Goal: Task Accomplishment & Management: Manage account settings

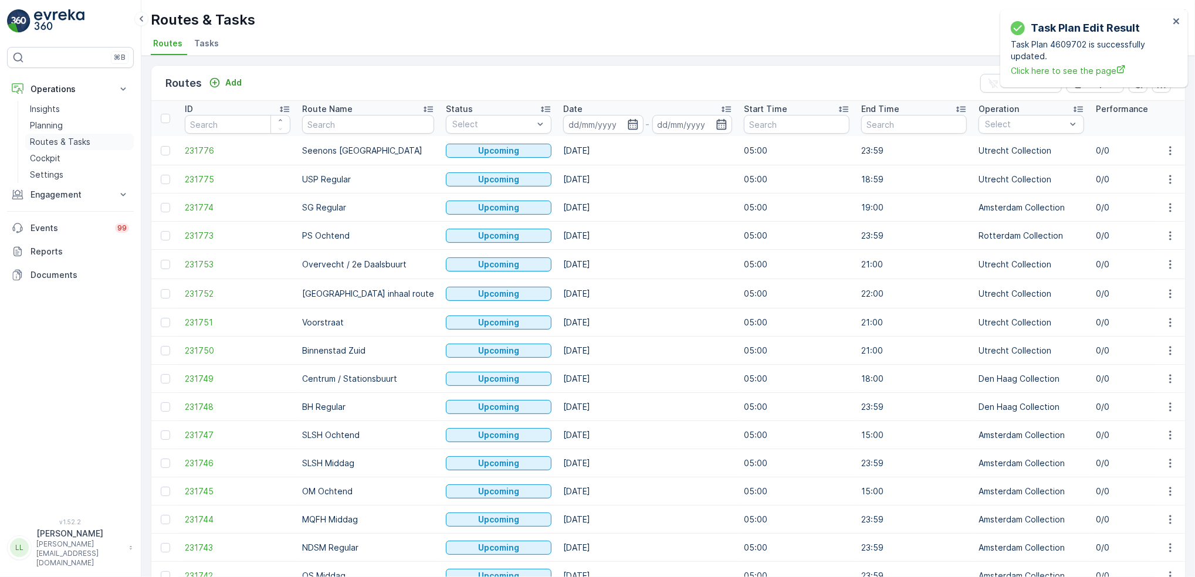
click at [50, 141] on p "Routes & Tasks" at bounding box center [60, 142] width 60 height 12
click at [52, 155] on p "Cockpit" at bounding box center [45, 158] width 30 height 12
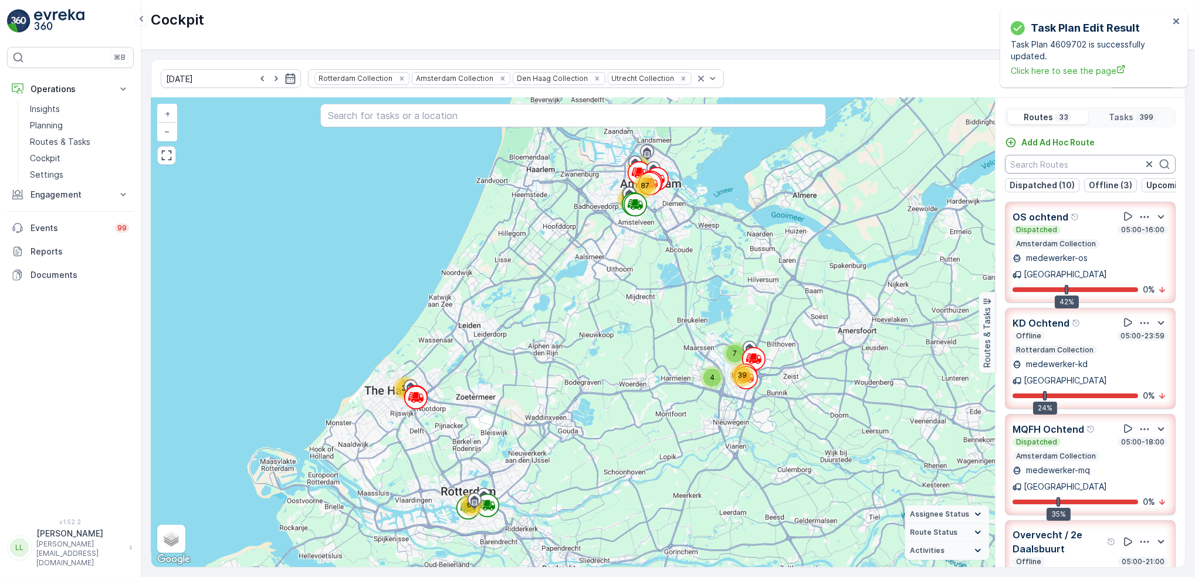
click at [1088, 162] on input "text" at bounding box center [1090, 164] width 171 height 19
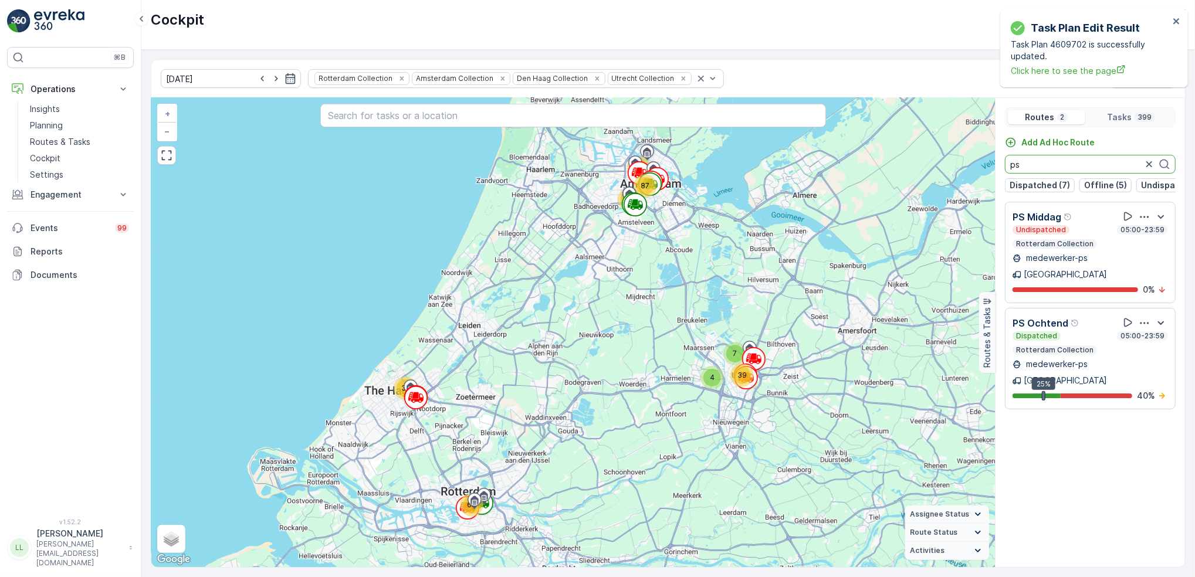
drag, startPoint x: 1040, startPoint y: 166, endPoint x: 1001, endPoint y: 171, distance: 39.1
click at [1001, 171] on div "Add Ad Hoc Route ps Dispatched (7) Offline (5) Undispatched (17) Upcoming (3) F…" at bounding box center [1089, 165] width 189 height 56
click at [1052, 165] on input "ps" at bounding box center [1090, 164] width 171 height 19
drag, startPoint x: 1024, startPoint y: 168, endPoint x: 997, endPoint y: 169, distance: 26.4
click at [997, 169] on div "Add Ad Hoc Route ps Dispatched (8) Offline (4) Undispatched (17) Upcoming (3) F…" at bounding box center [1089, 165] width 189 height 56
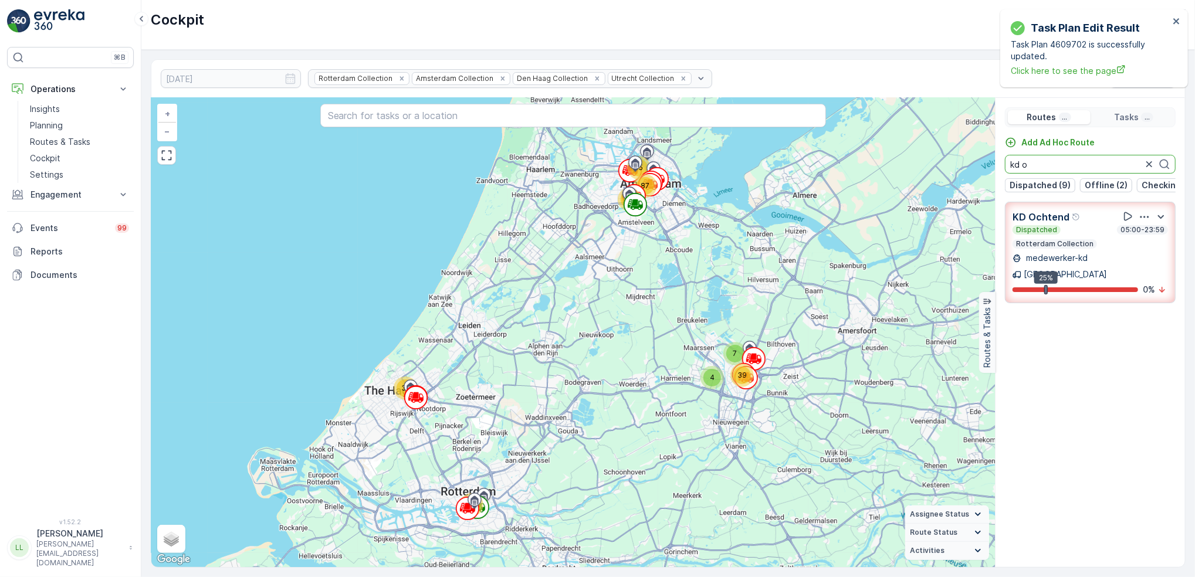
drag, startPoint x: 1049, startPoint y: 169, endPoint x: 993, endPoint y: 174, distance: 56.5
click at [993, 174] on div "31 4 7 65 39 71 87 95 + − Satellite Roadmap Terrain Hybrid Leaflet Keyboard sho…" at bounding box center [667, 332] width 1033 height 469
type input "c"
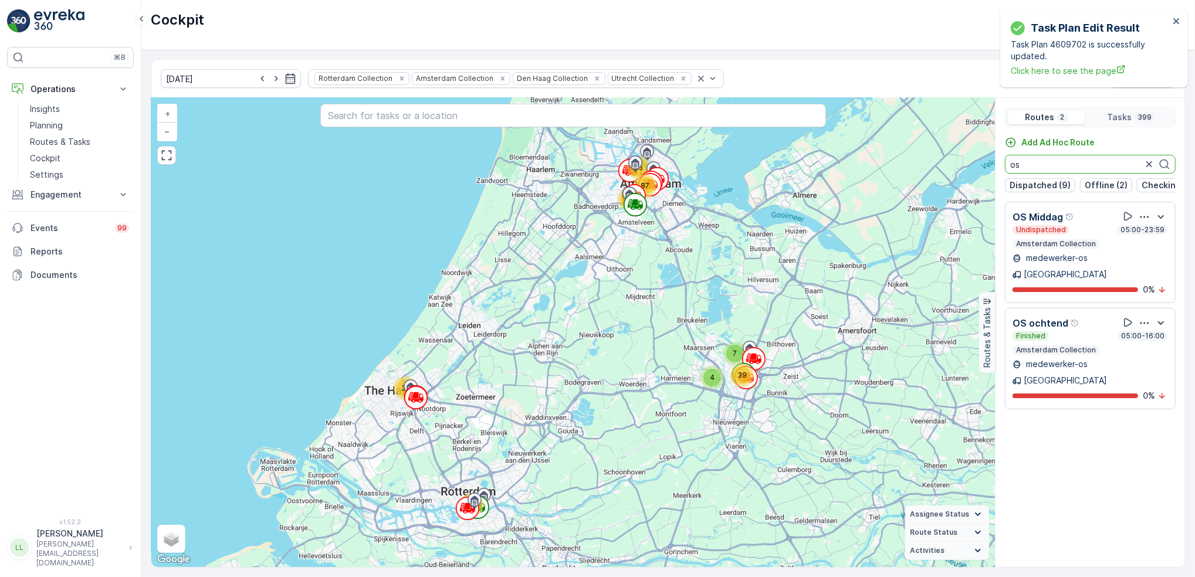
type input "o"
type input "m"
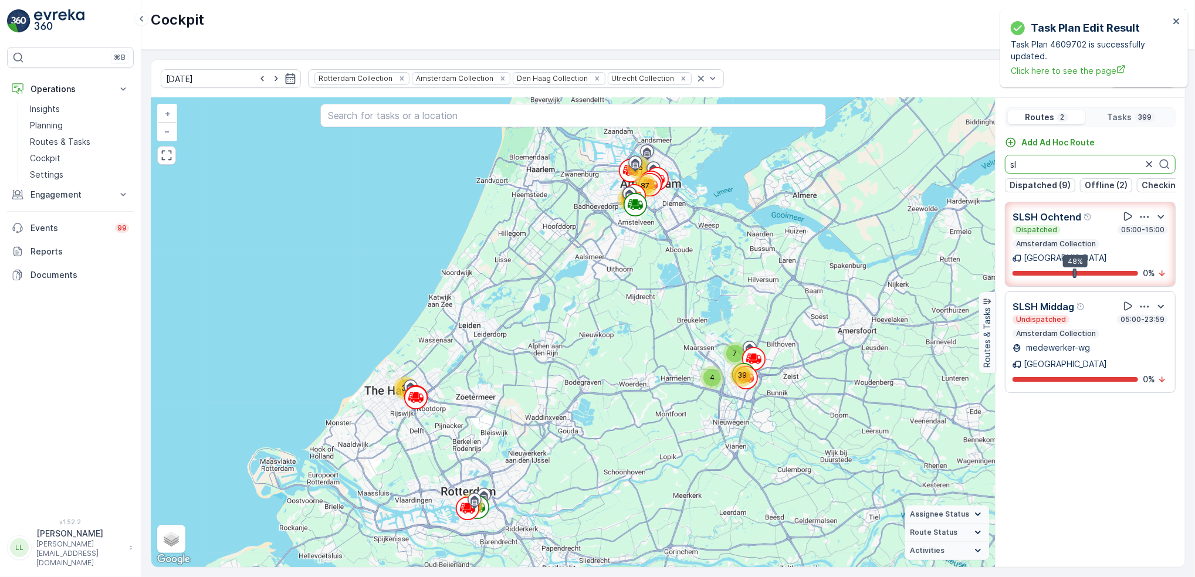
type input "s"
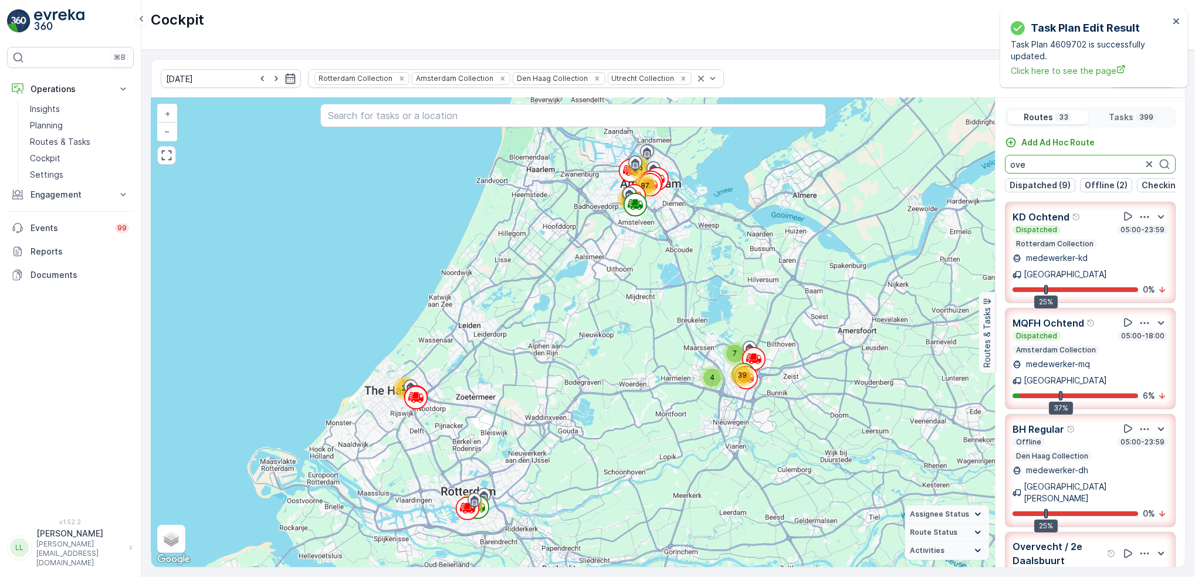
type input "over"
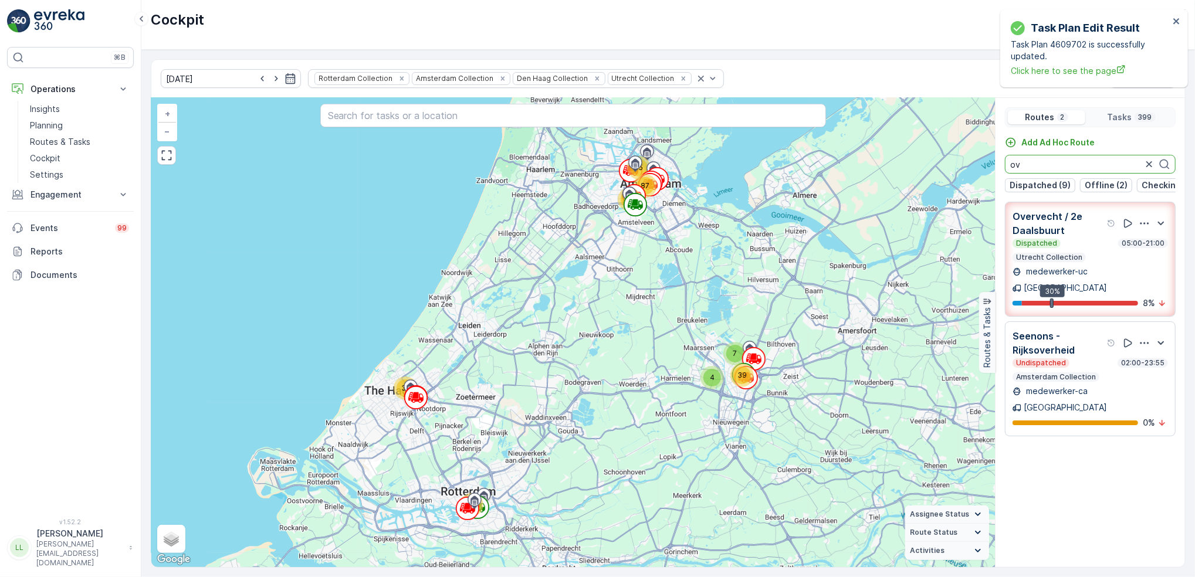
type input "o"
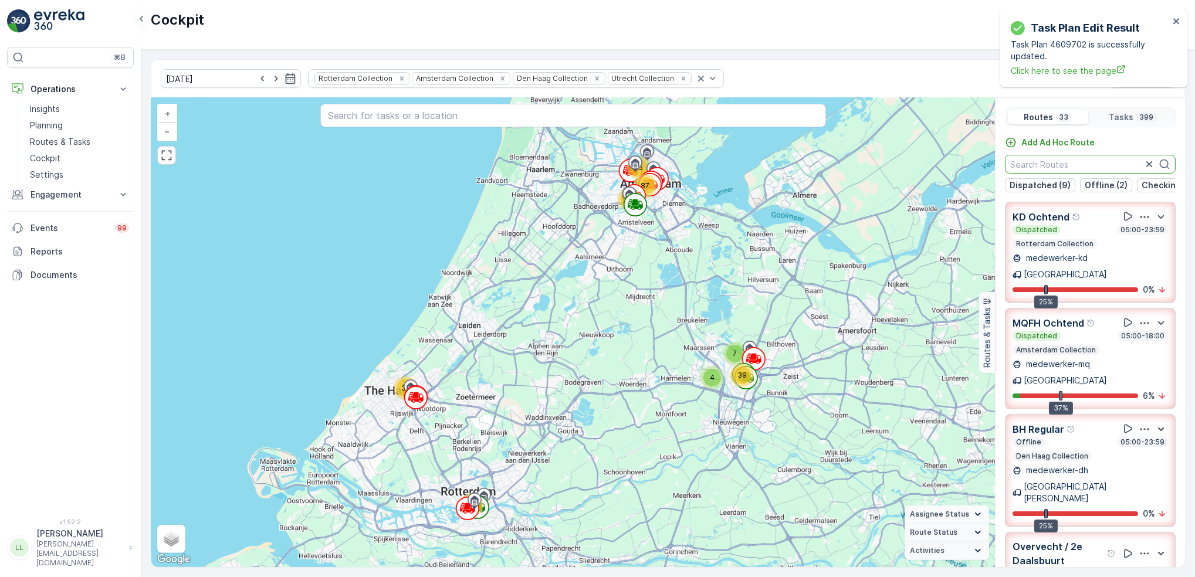
click at [1141, 223] on icon "button" at bounding box center [1144, 217] width 12 height 12
click at [1156, 224] on icon "button" at bounding box center [1160, 217] width 14 height 14
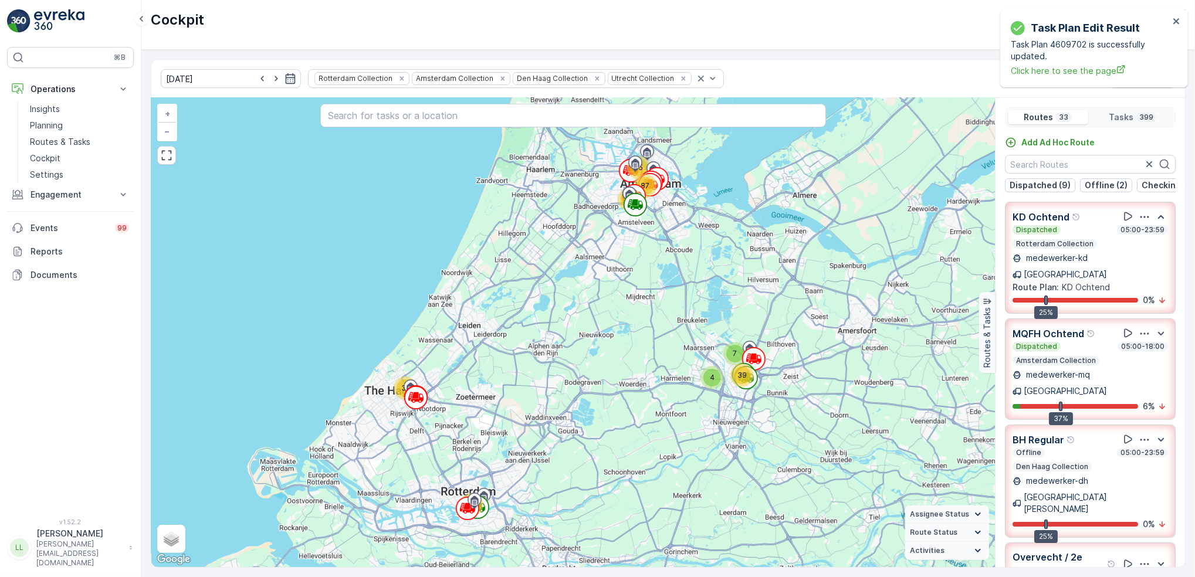
click at [1156, 224] on icon "button" at bounding box center [1160, 217] width 14 height 14
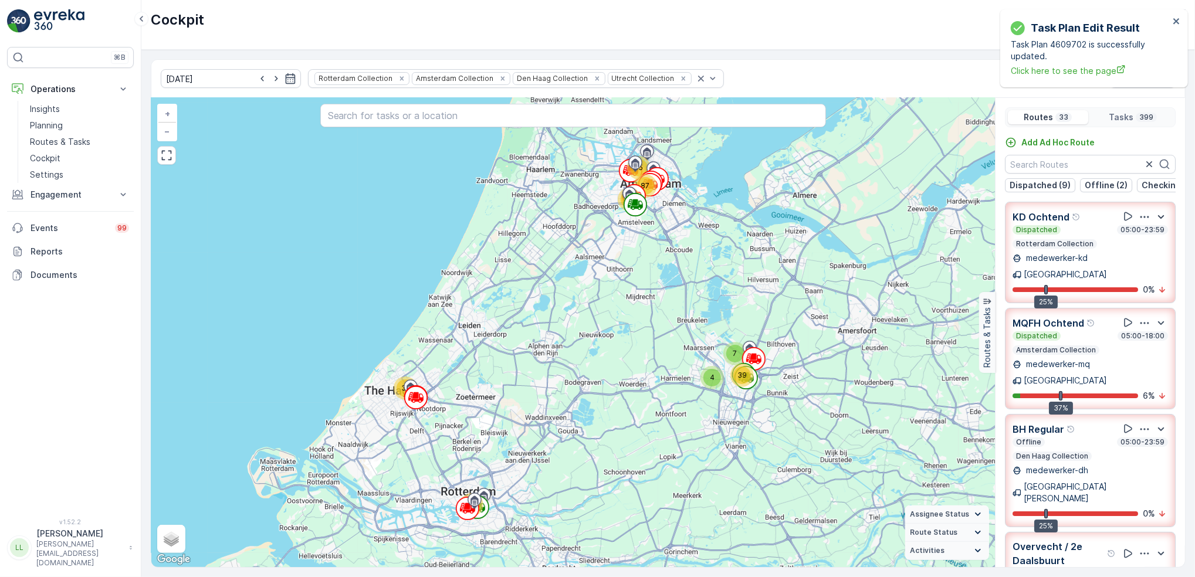
click at [1142, 223] on icon "button" at bounding box center [1144, 217] width 12 height 12
click at [1090, 162] on input "text" at bounding box center [1090, 164] width 171 height 19
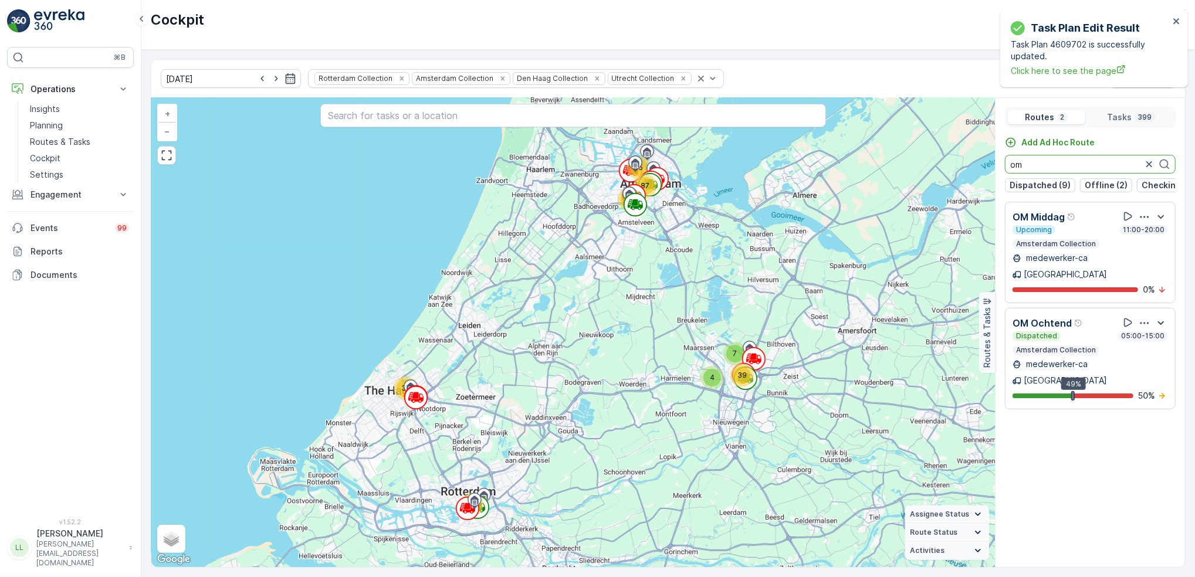
type input "o"
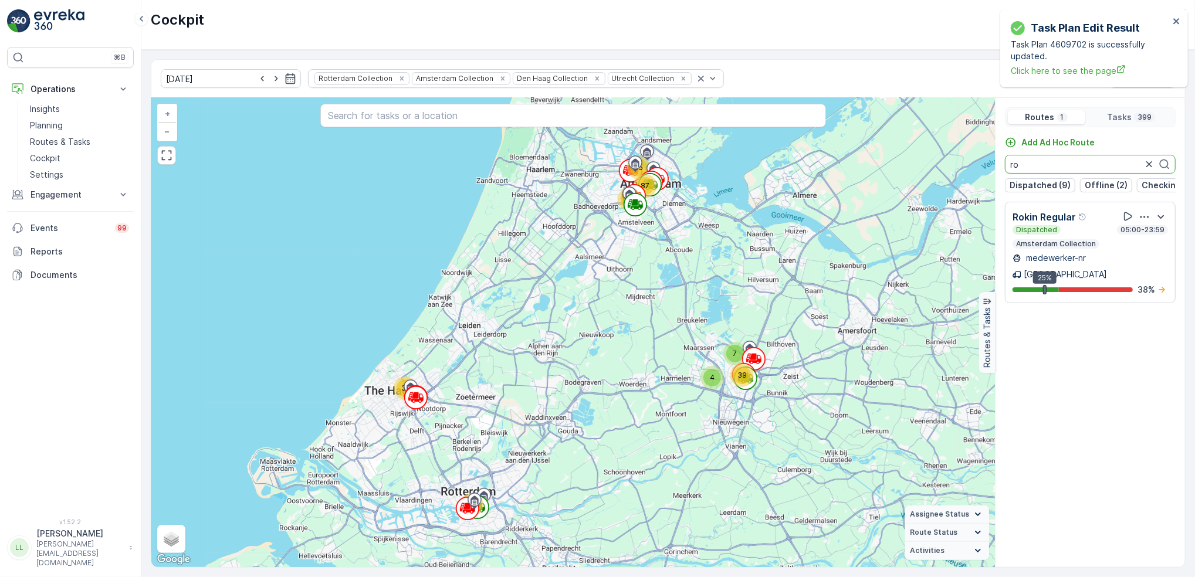
type input "r"
type input "n"
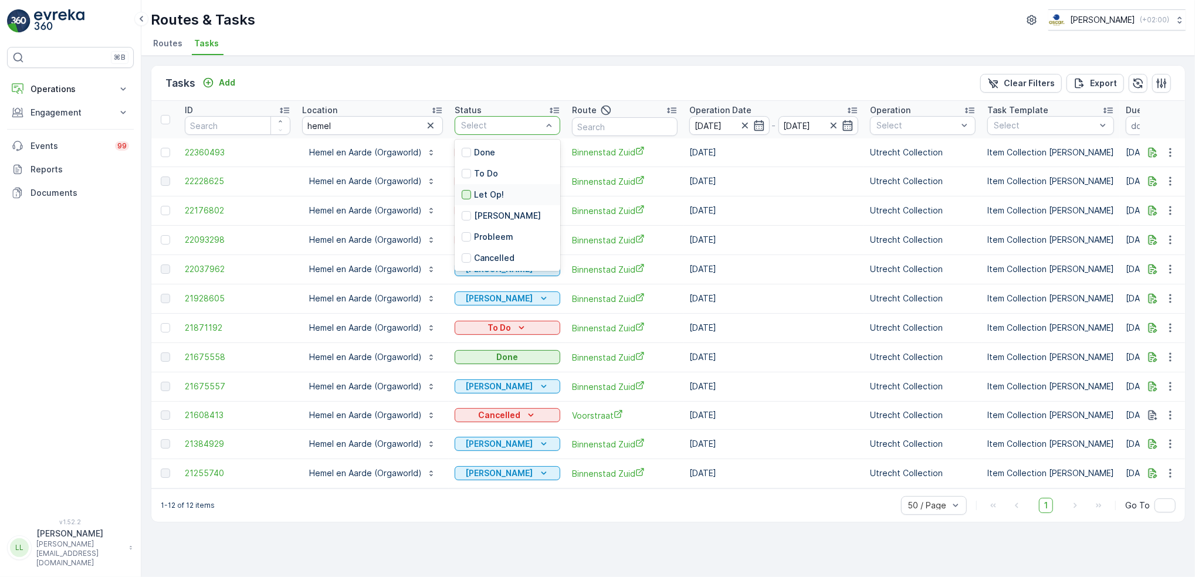
click at [462, 190] on div at bounding box center [466, 194] width 9 height 9
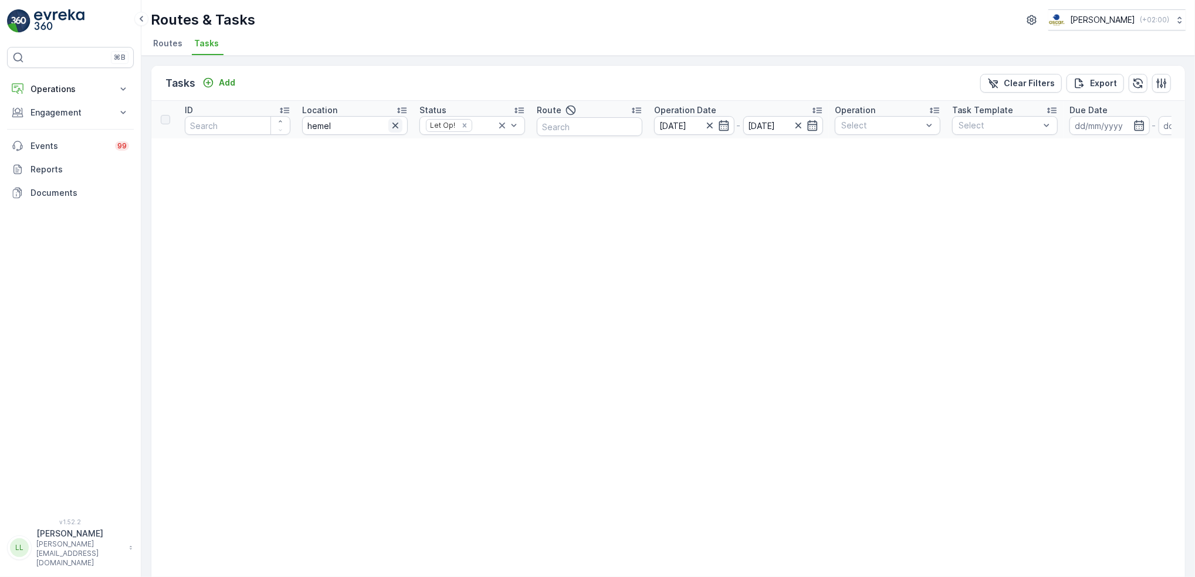
click at [395, 123] on icon "button" at bounding box center [395, 126] width 12 height 12
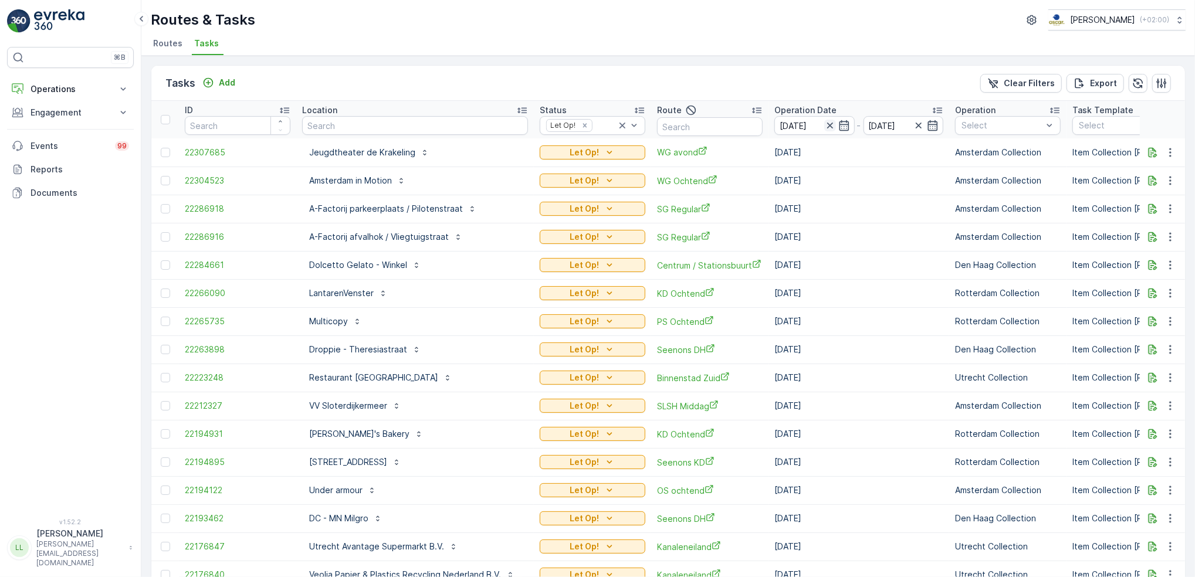
click at [824, 127] on icon "button" at bounding box center [830, 126] width 12 height 12
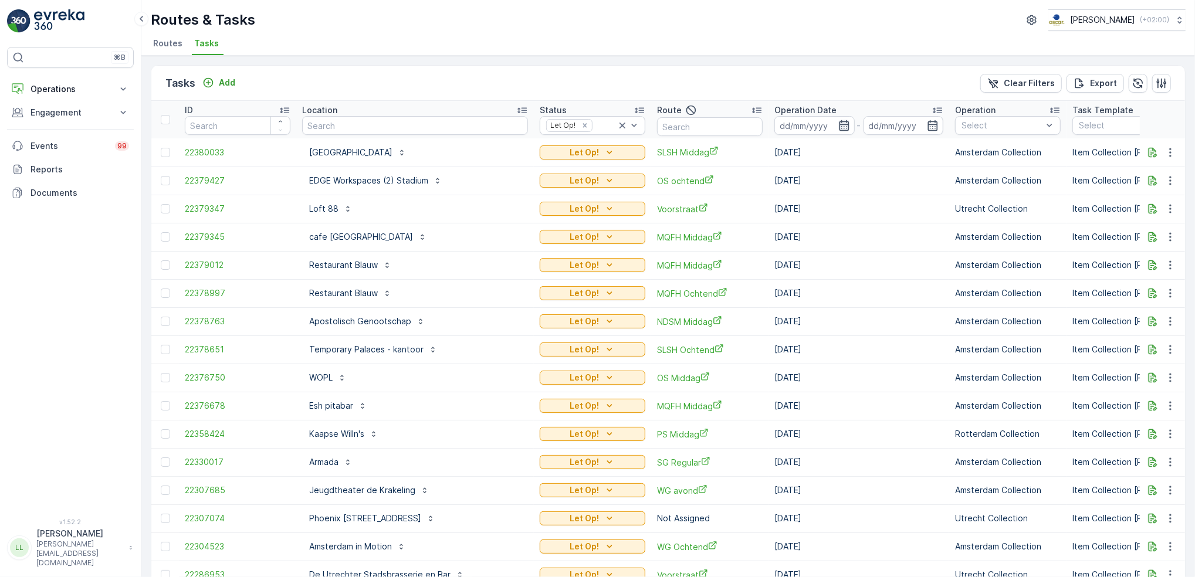
click at [838, 128] on icon "button" at bounding box center [844, 126] width 12 height 12
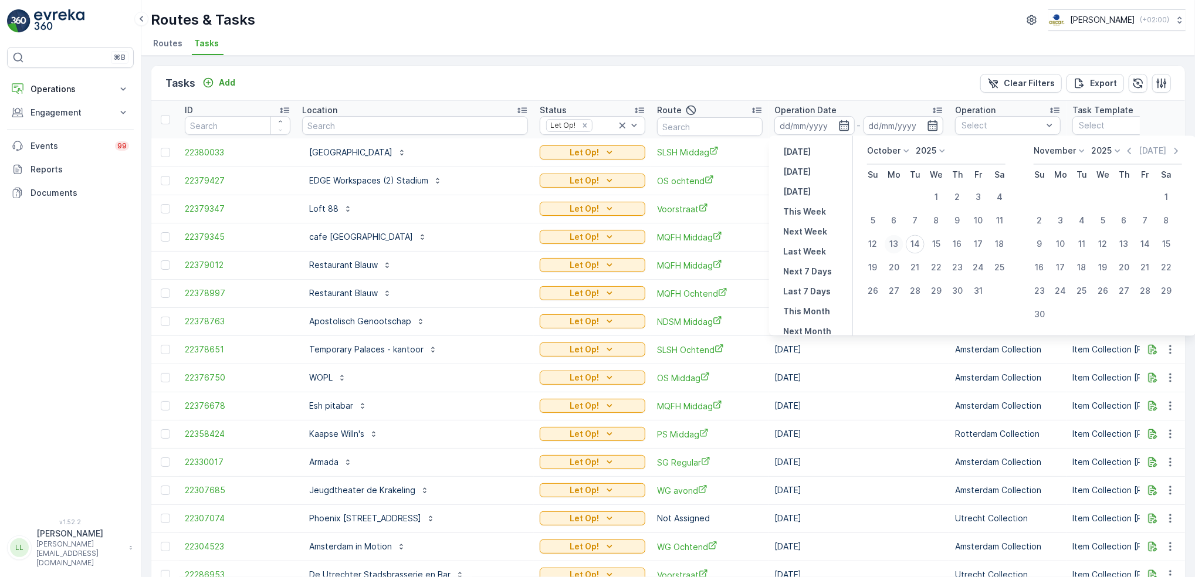
click at [893, 243] on div "13" at bounding box center [893, 244] width 19 height 19
type input "13.10.2025"
click at [893, 243] on div "13" at bounding box center [893, 244] width 19 height 19
type input "13.10.2025"
click at [893, 243] on div "13" at bounding box center [893, 244] width 19 height 19
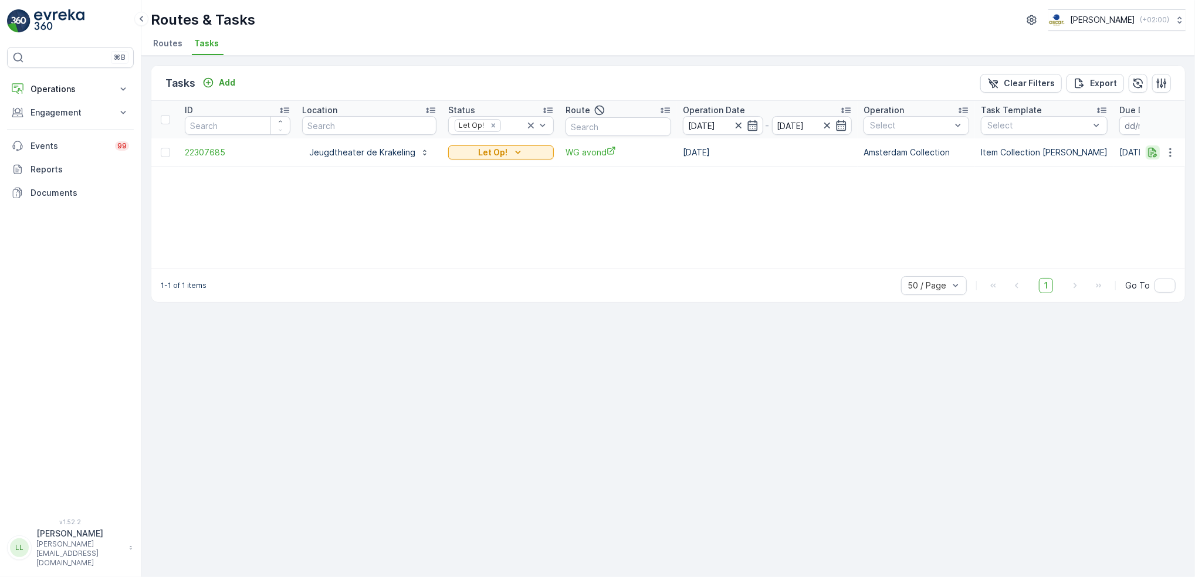
click at [1155, 153] on icon "button" at bounding box center [1152, 152] width 9 height 10
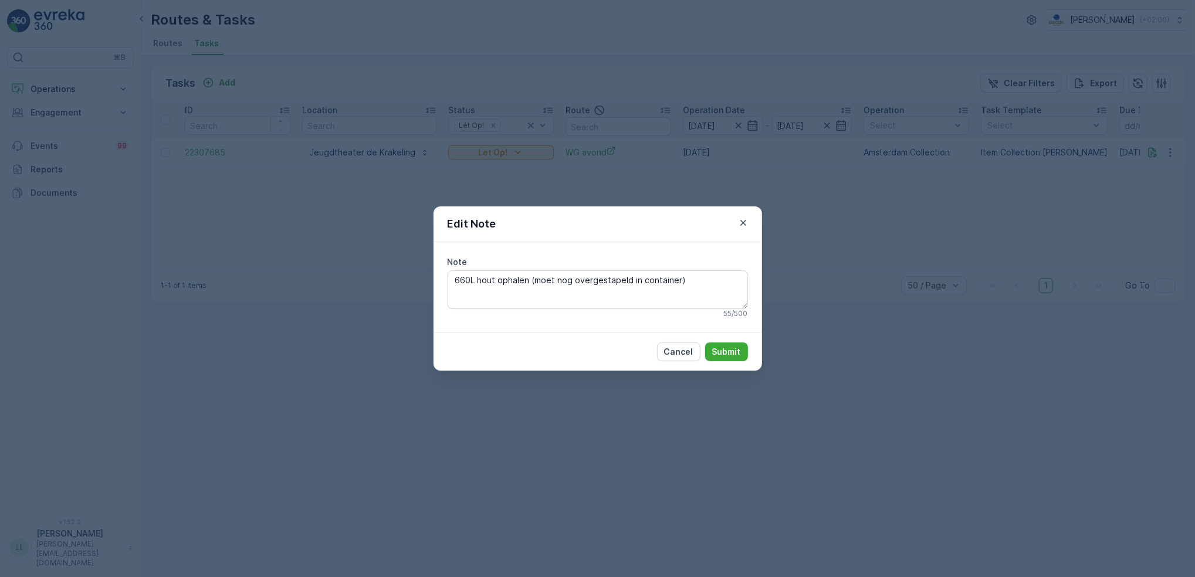
click at [995, 236] on div "Edit Note Note 660L hout ophalen (moet nog overgestapeld in container) 55 / 500…" at bounding box center [597, 288] width 1195 height 577
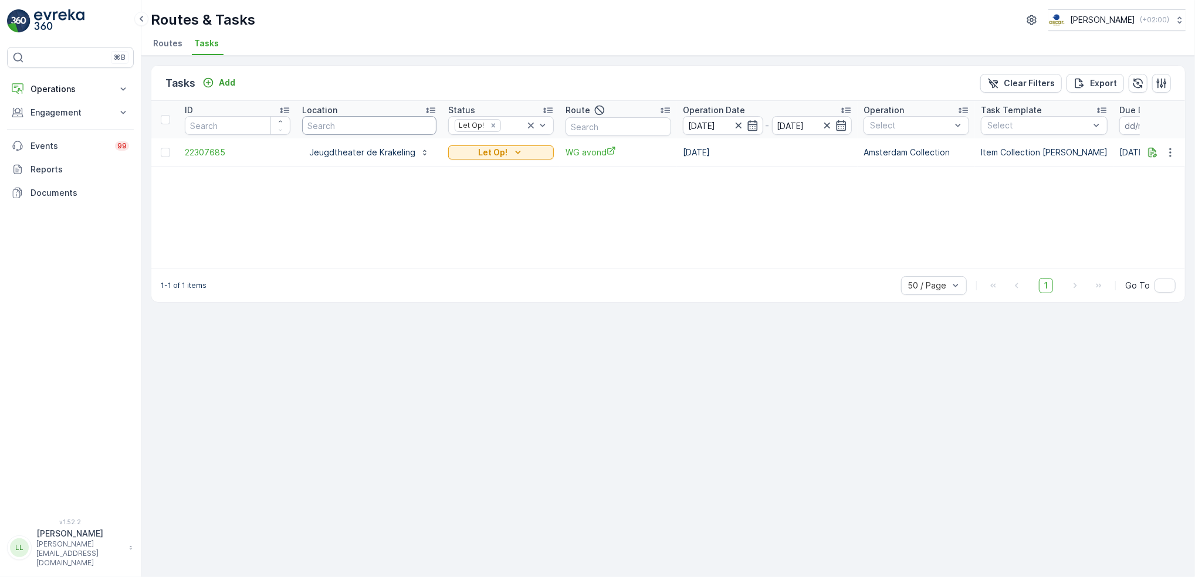
click at [395, 130] on input "text" at bounding box center [369, 125] width 134 height 19
type input "krakelin"
click at [528, 124] on icon at bounding box center [531, 126] width 6 height 6
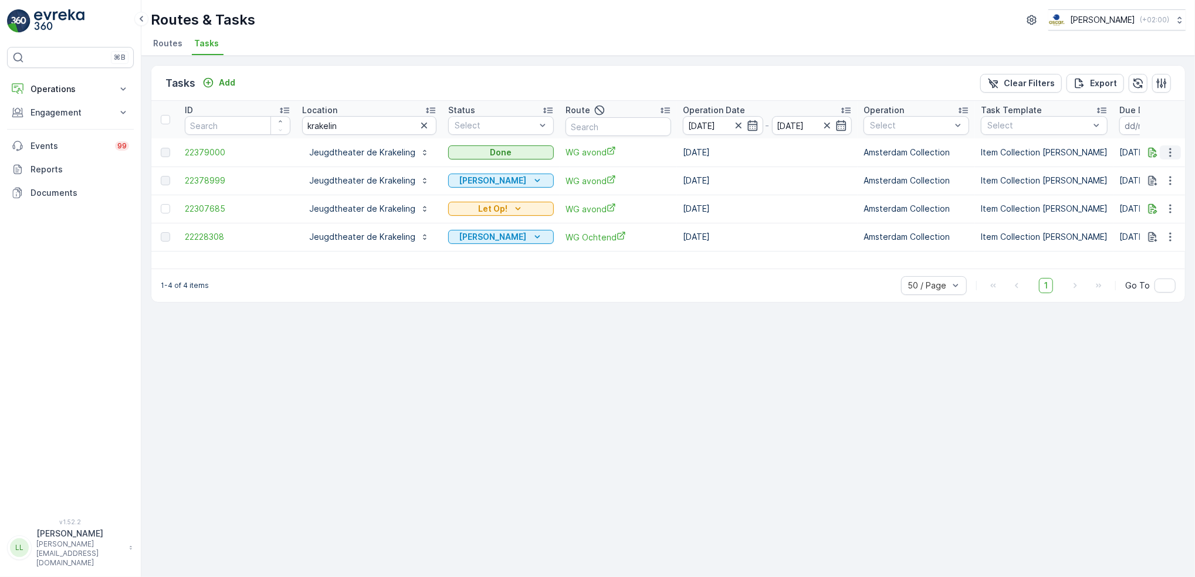
click at [1172, 155] on icon "button" at bounding box center [1170, 153] width 12 height 12
click at [1144, 189] on span "History" at bounding box center [1136, 186] width 28 height 12
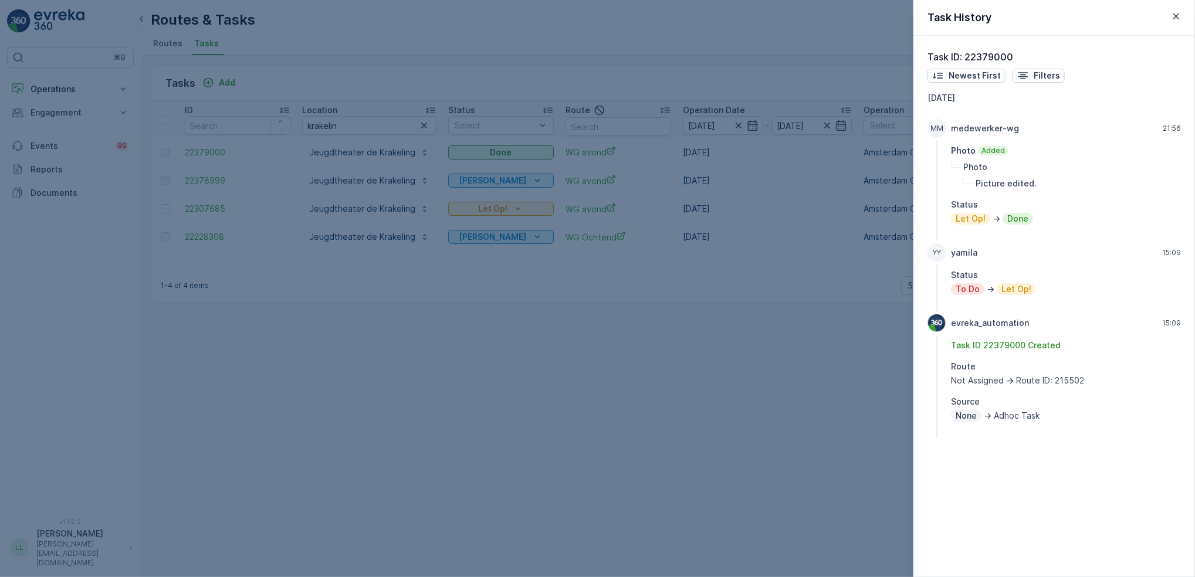
click at [867, 416] on div at bounding box center [597, 288] width 1195 height 577
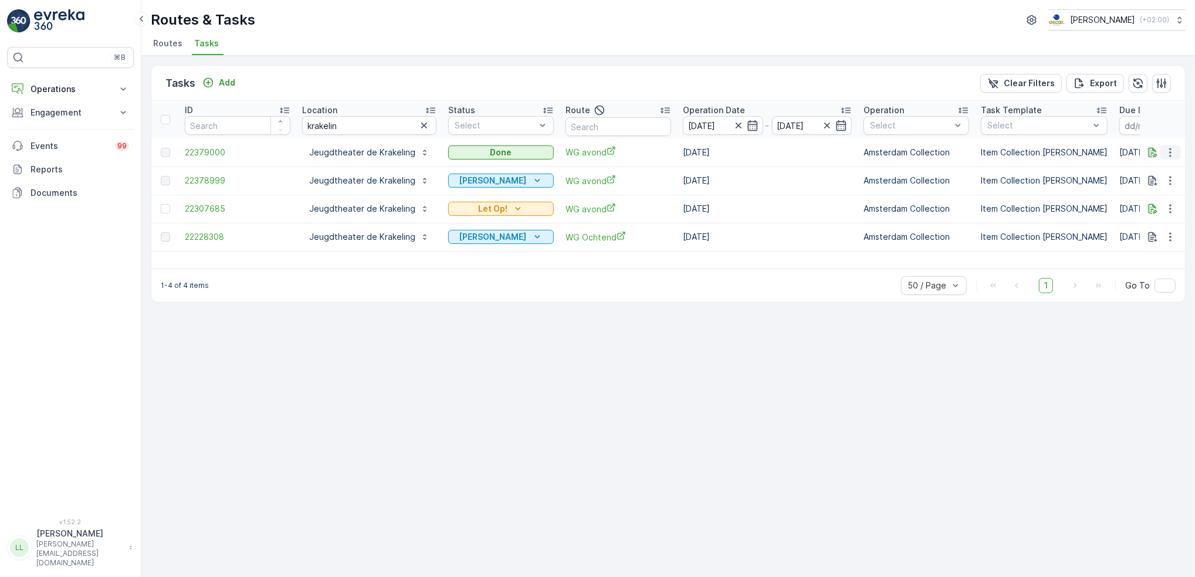
click at [1171, 153] on icon "button" at bounding box center [1170, 153] width 12 height 12
click at [1157, 151] on icon "button" at bounding box center [1152, 153] width 12 height 12
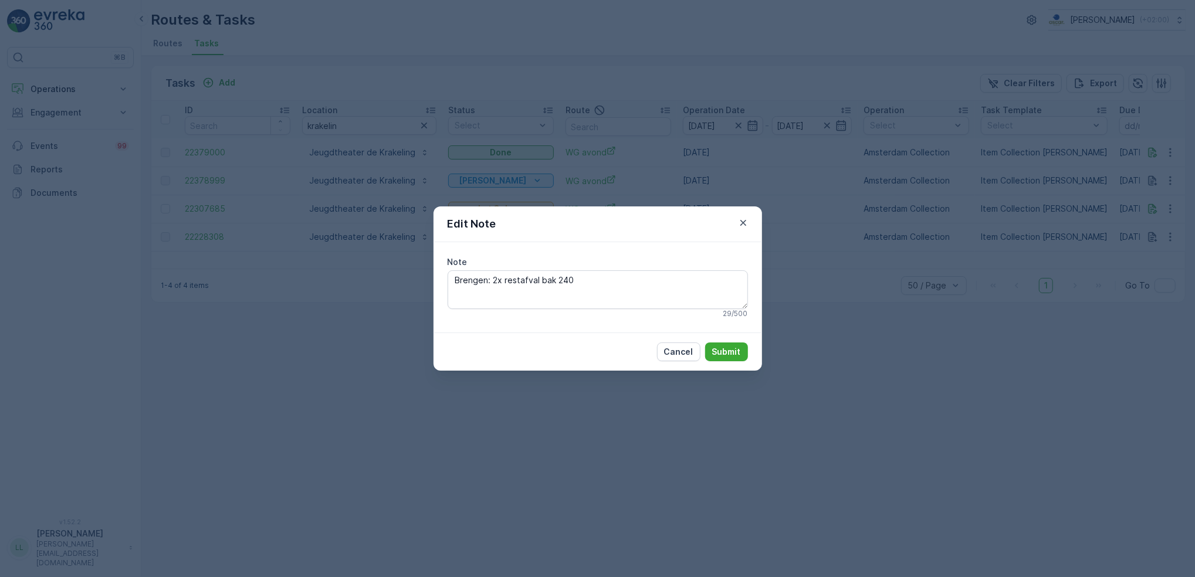
click at [862, 255] on div "Edit Note Note Brengen: 2x restafval bak 240 29 / 500 Cancel Submit" at bounding box center [597, 288] width 1195 height 577
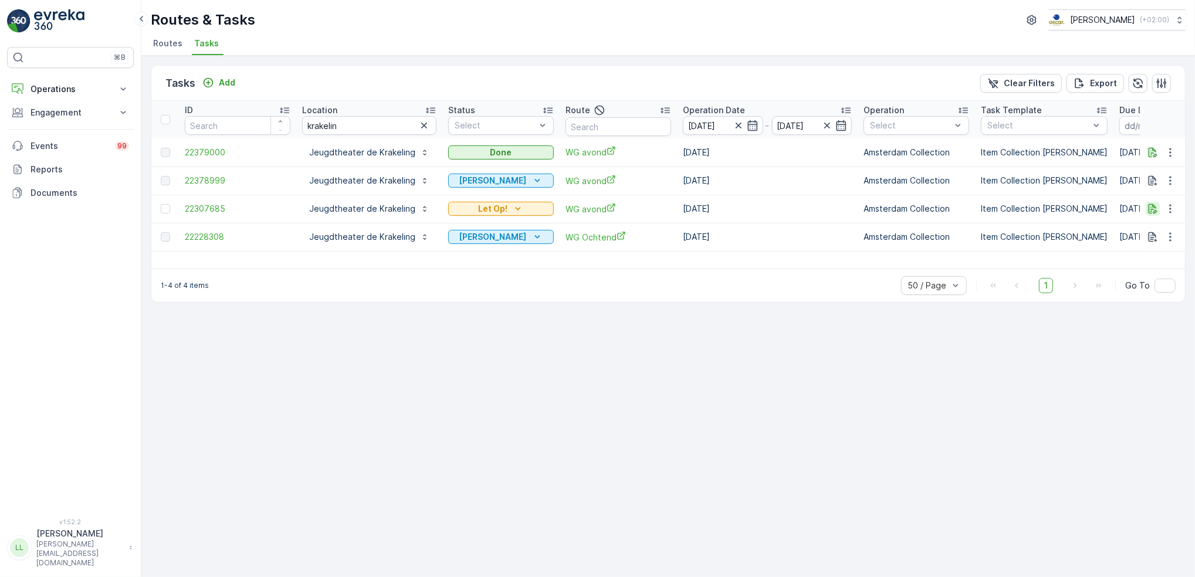
click at [1156, 206] on icon "button" at bounding box center [1152, 209] width 12 height 12
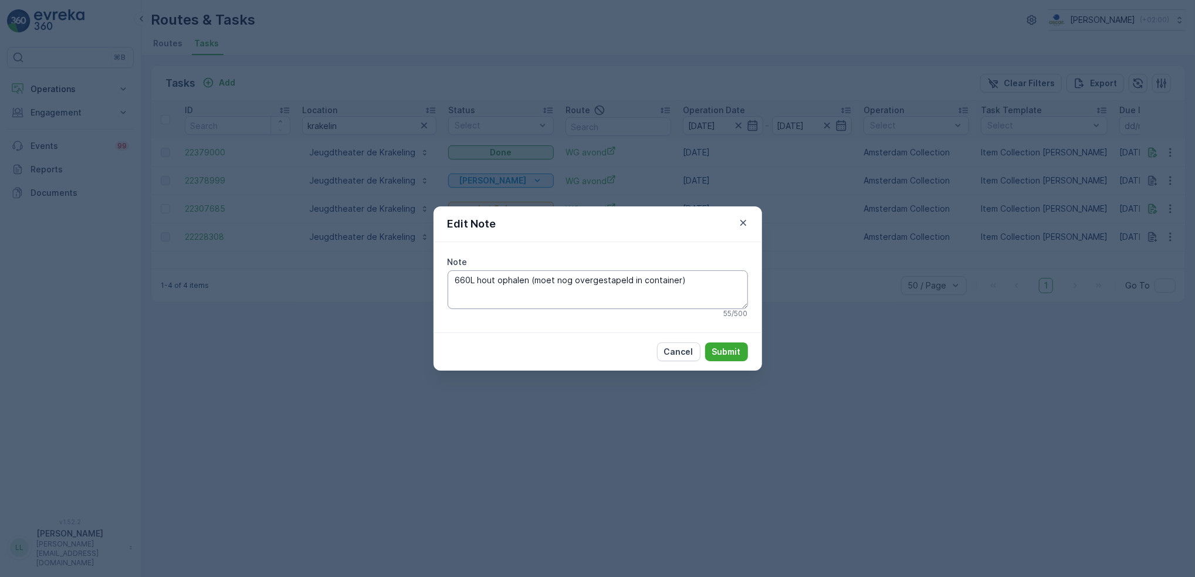
click at [705, 285] on textarea "660L hout ophalen (moet nog overgestapeld in container)" at bounding box center [597, 289] width 300 height 39
click at [902, 275] on div "Edit Note Note 660L hout ophalen (moet nog overgestapeld in container) 55 / 500…" at bounding box center [597, 288] width 1195 height 577
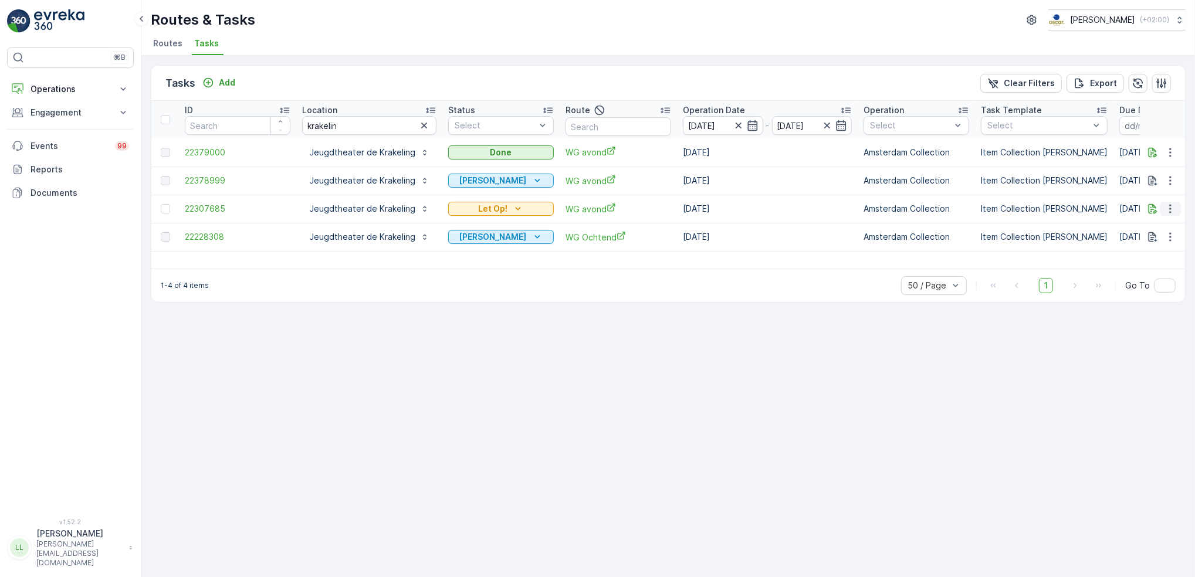
click at [1166, 213] on icon "button" at bounding box center [1170, 209] width 12 height 12
click at [1151, 253] on span "Change Route" at bounding box center [1139, 259] width 57 height 12
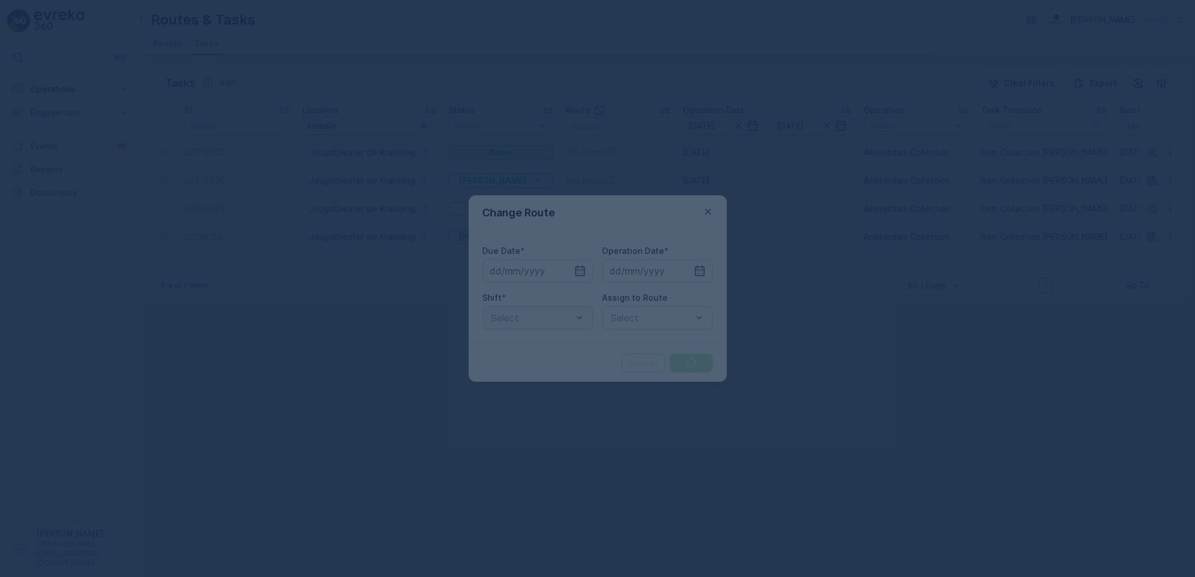
type input "13.10.2025"
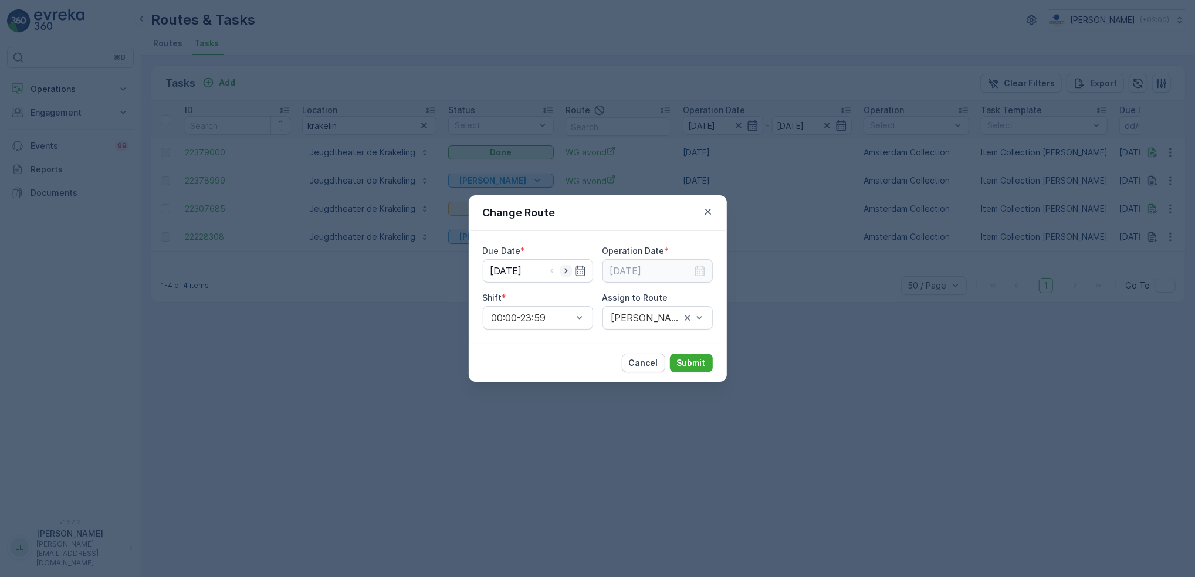
click at [570, 270] on icon "button" at bounding box center [566, 271] width 12 height 12
type input "[DATE]"
click at [684, 270] on input at bounding box center [657, 270] width 110 height 23
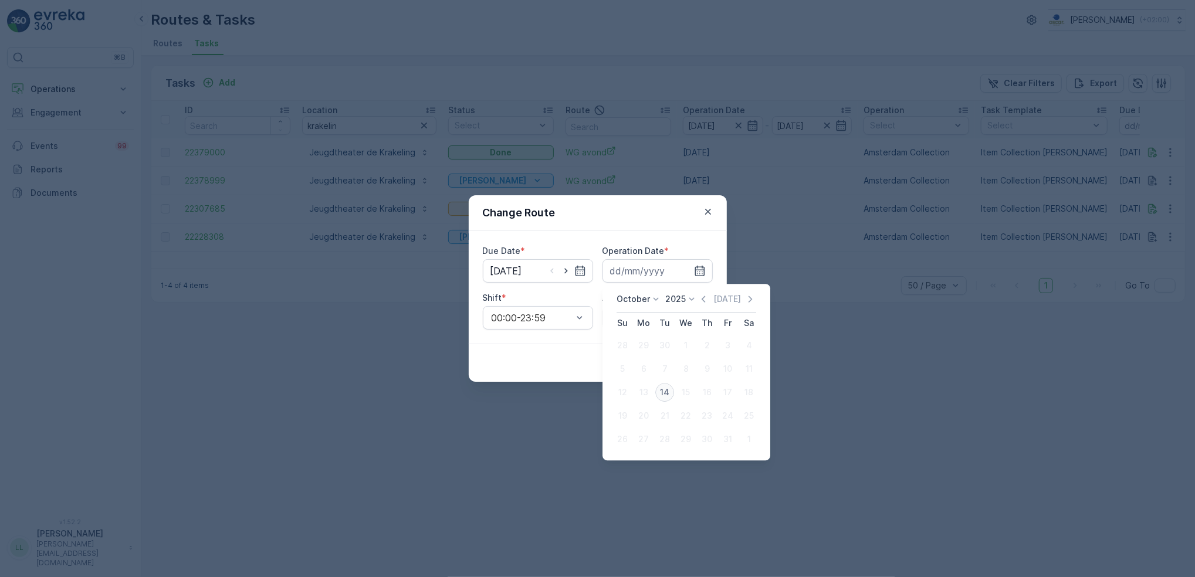
click at [663, 390] on div "14" at bounding box center [664, 392] width 19 height 19
type input "[DATE]"
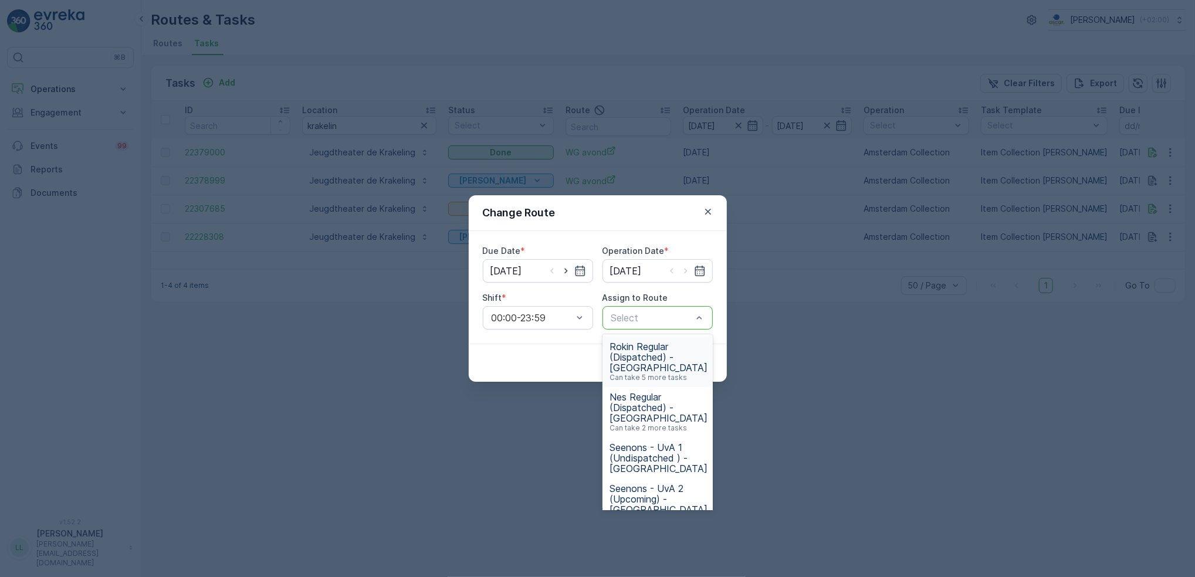
click at [648, 316] on div at bounding box center [651, 318] width 83 height 11
click at [663, 317] on div at bounding box center [651, 318] width 83 height 11
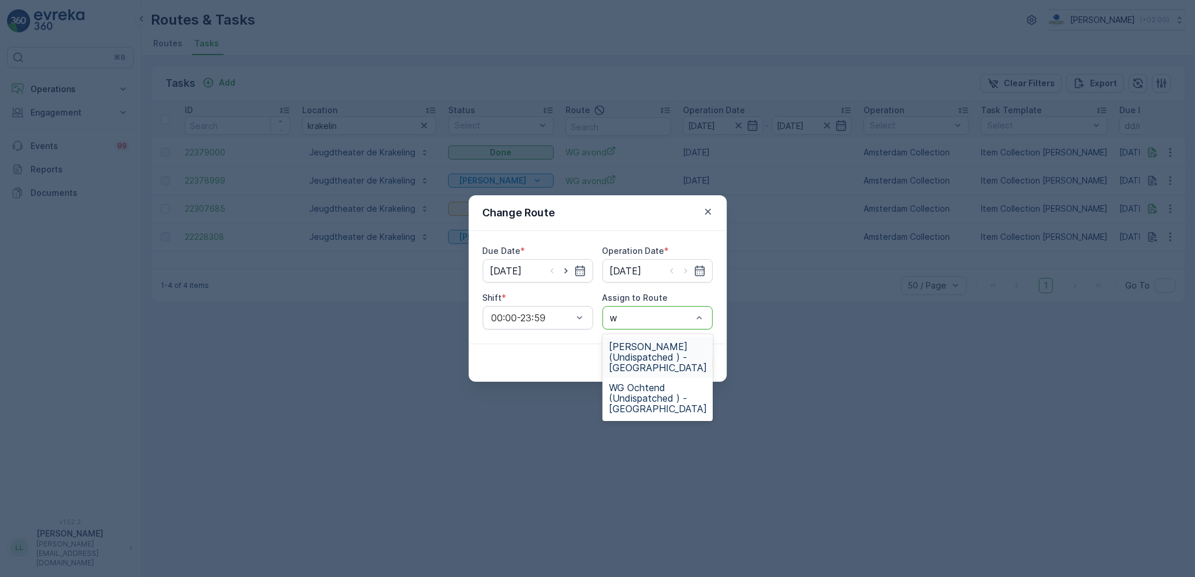
type input "wg"
click at [653, 399] on span "WG Ochtend (Undispatched ) - Amsterdam" at bounding box center [658, 398] width 98 height 32
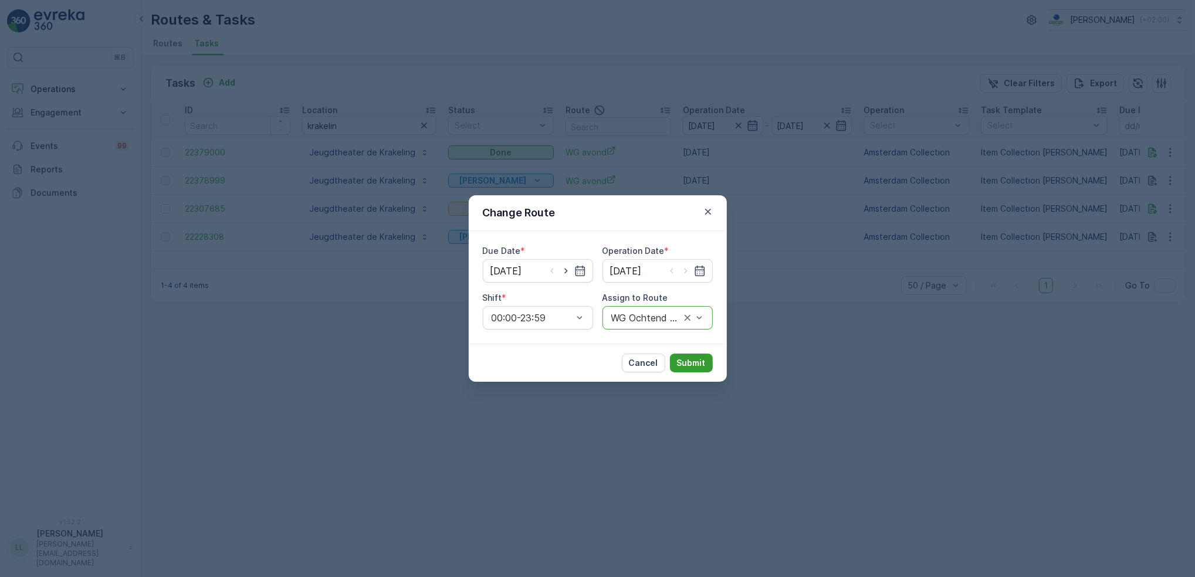
click at [687, 360] on p "Submit" at bounding box center [691, 363] width 29 height 12
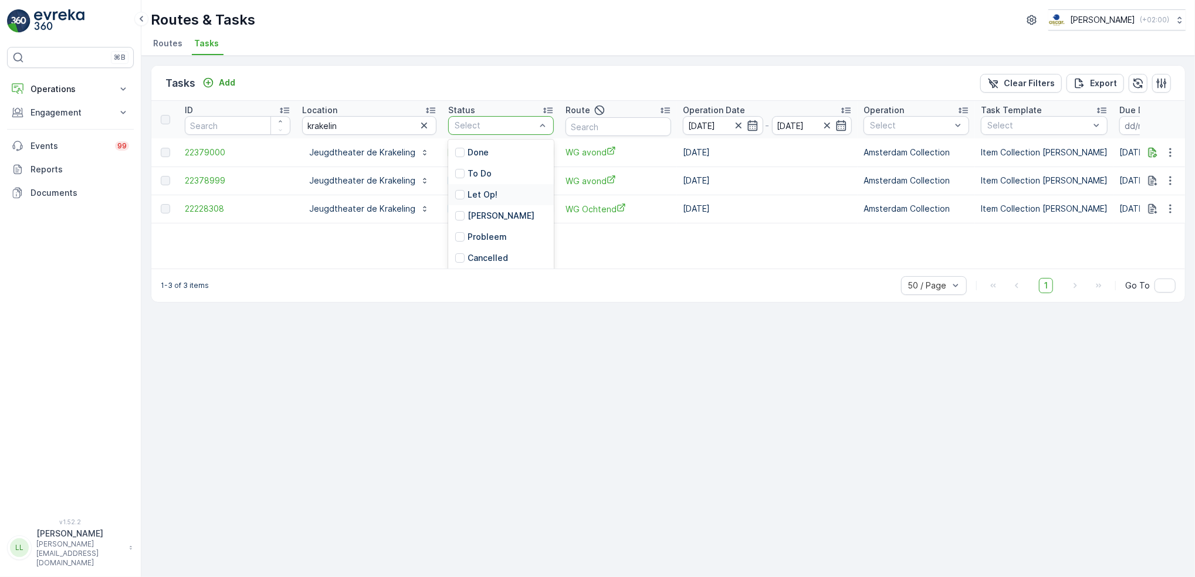
click at [469, 190] on p "Let Op!" at bounding box center [482, 195] width 30 height 12
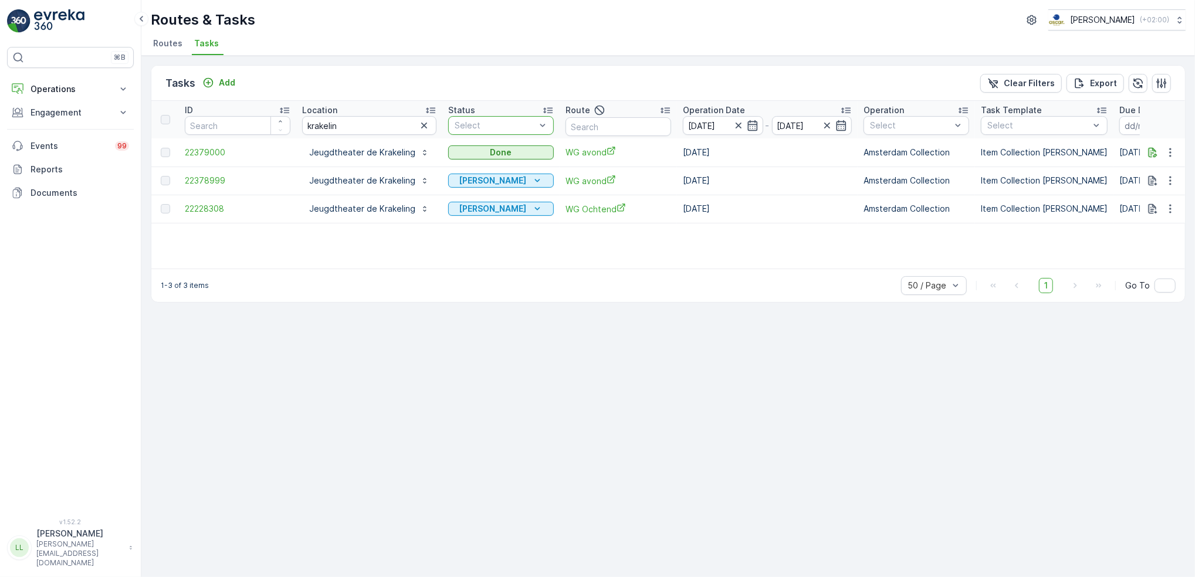
click at [423, 124] on icon "button" at bounding box center [424, 126] width 12 height 12
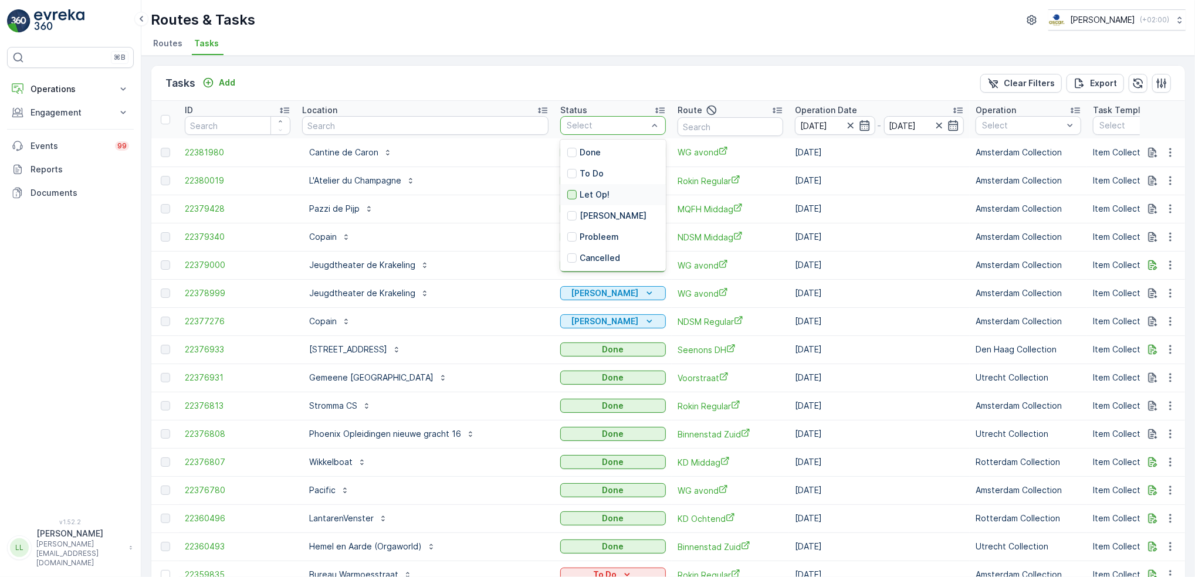
drag, startPoint x: 562, startPoint y: 194, endPoint x: 577, endPoint y: 187, distance: 16.6
click at [567, 194] on div at bounding box center [571, 194] width 9 height 9
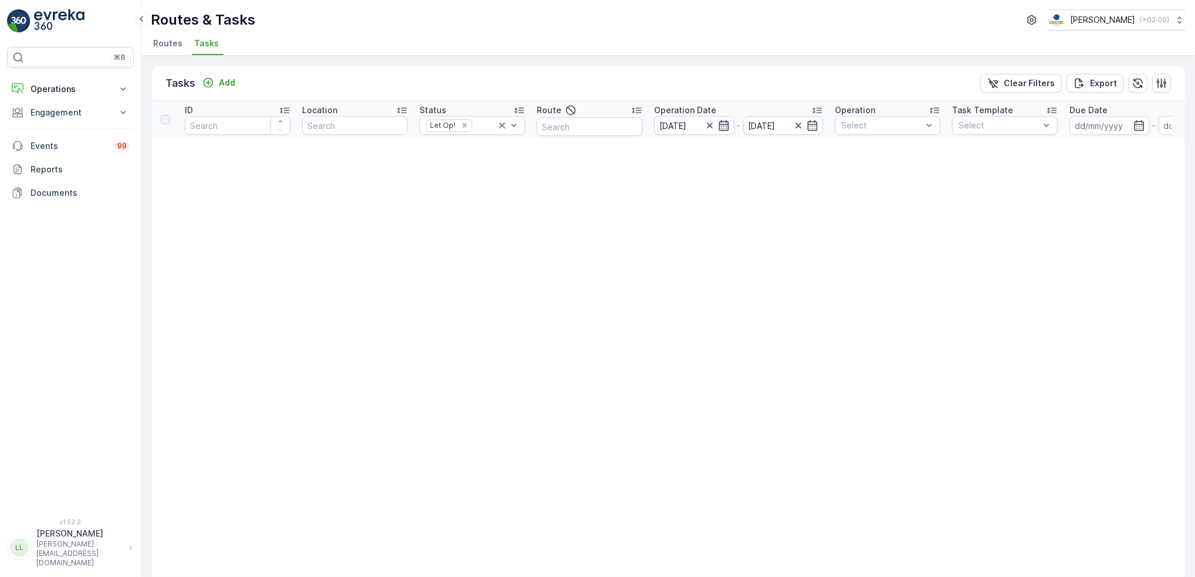
click at [718, 130] on icon "button" at bounding box center [724, 126] width 12 height 12
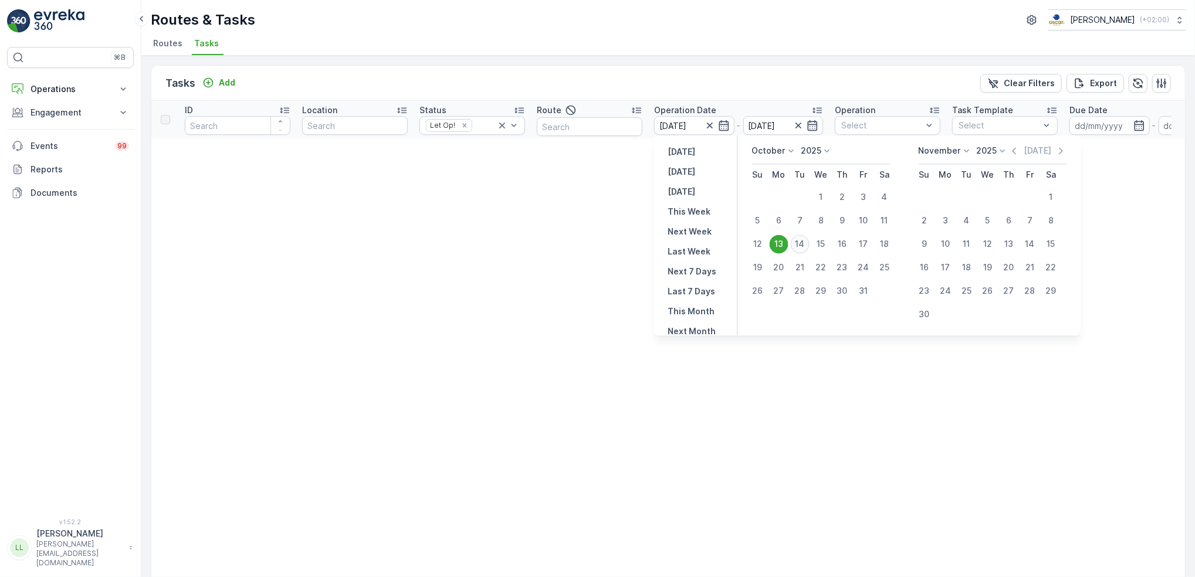
click at [802, 240] on div "14" at bounding box center [799, 244] width 19 height 19
type input "[DATE]"
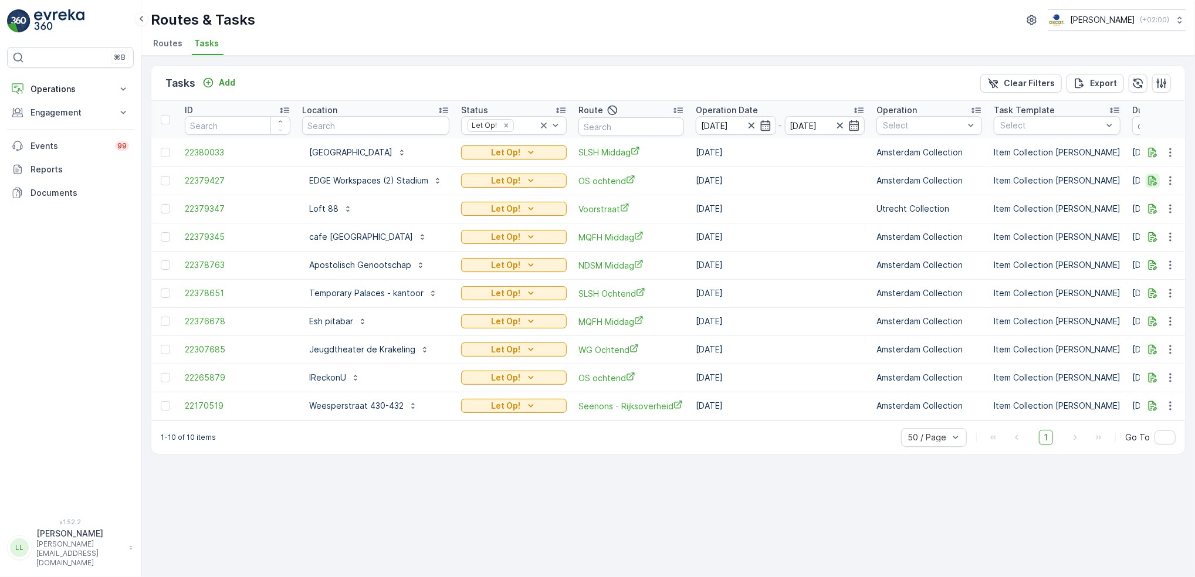
click at [1149, 181] on icon "button" at bounding box center [1152, 181] width 12 height 12
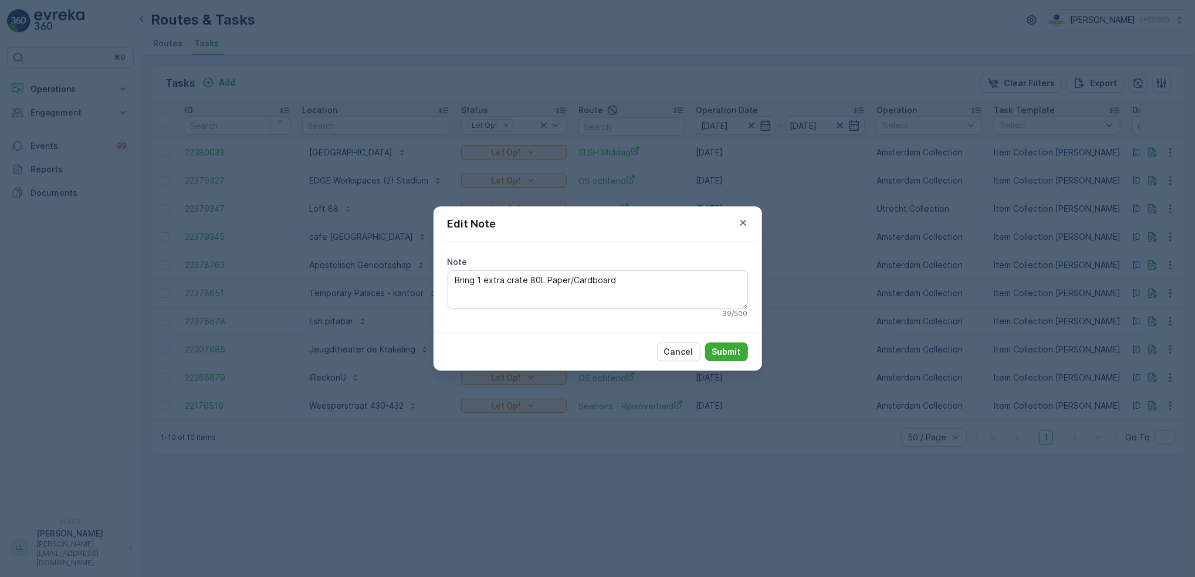
click at [963, 279] on div "Edit Note Note Bring 1 extra crate 80L Paper/Cardboard 39 / 500 Cancel Submit" at bounding box center [597, 288] width 1195 height 577
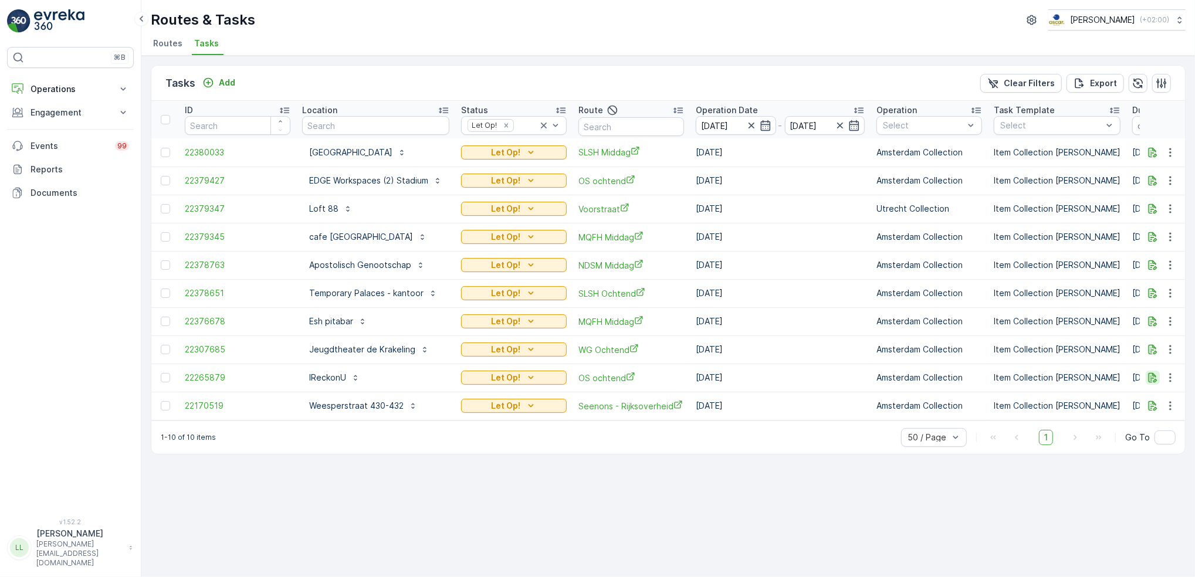
click at [1153, 378] on icon "button" at bounding box center [1152, 378] width 12 height 12
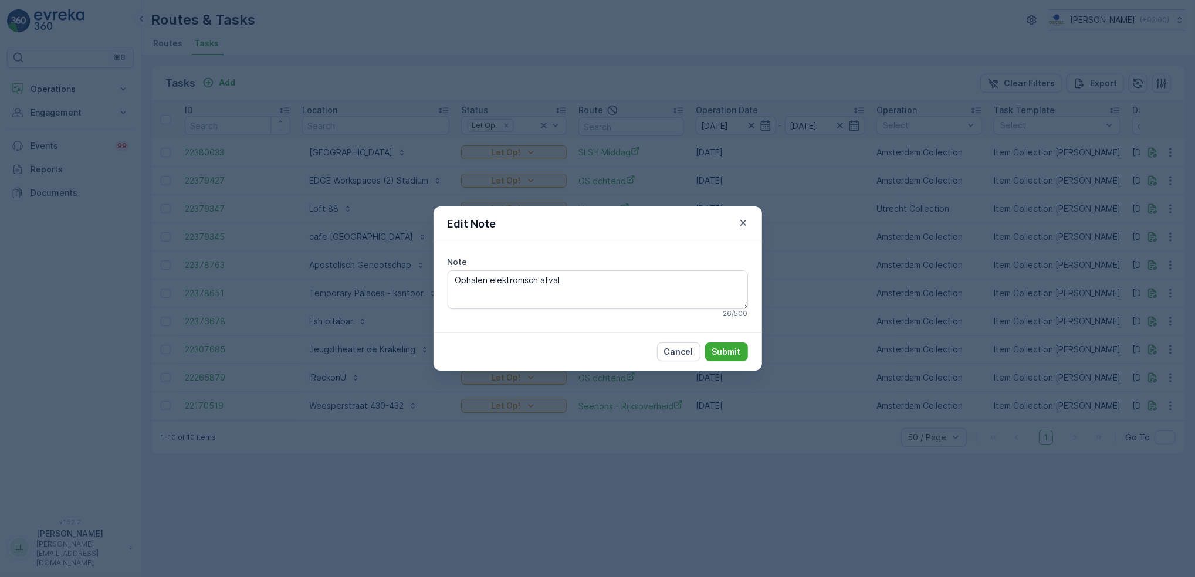
click at [902, 330] on div "Edit Note Note Ophalen elektronisch afval 26 / 500 Cancel Submit" at bounding box center [597, 288] width 1195 height 577
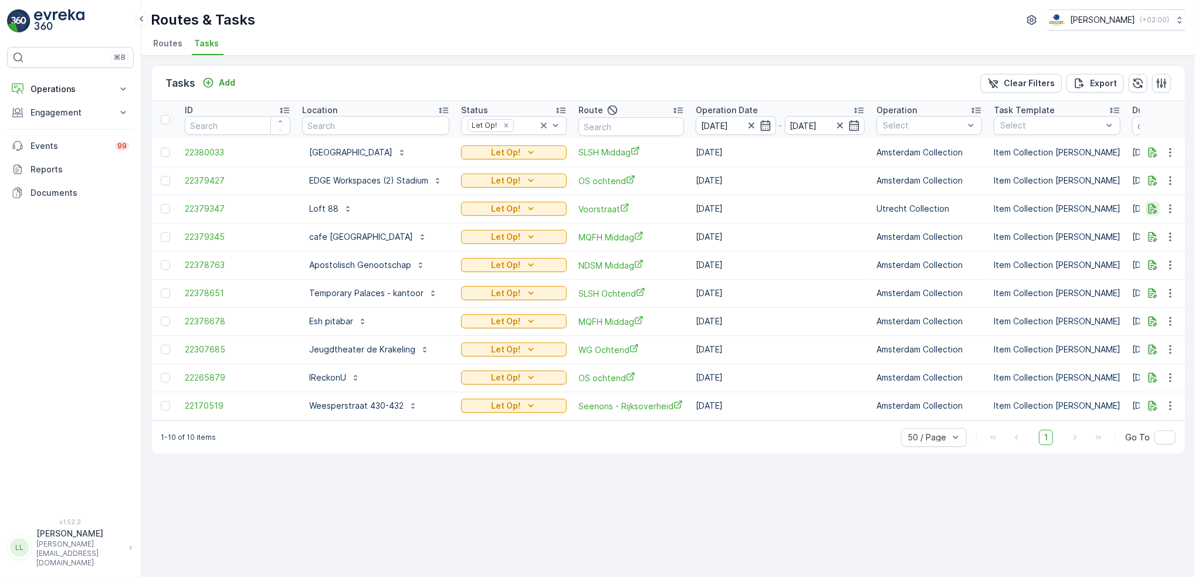
click at [1155, 206] on icon "button" at bounding box center [1152, 209] width 9 height 10
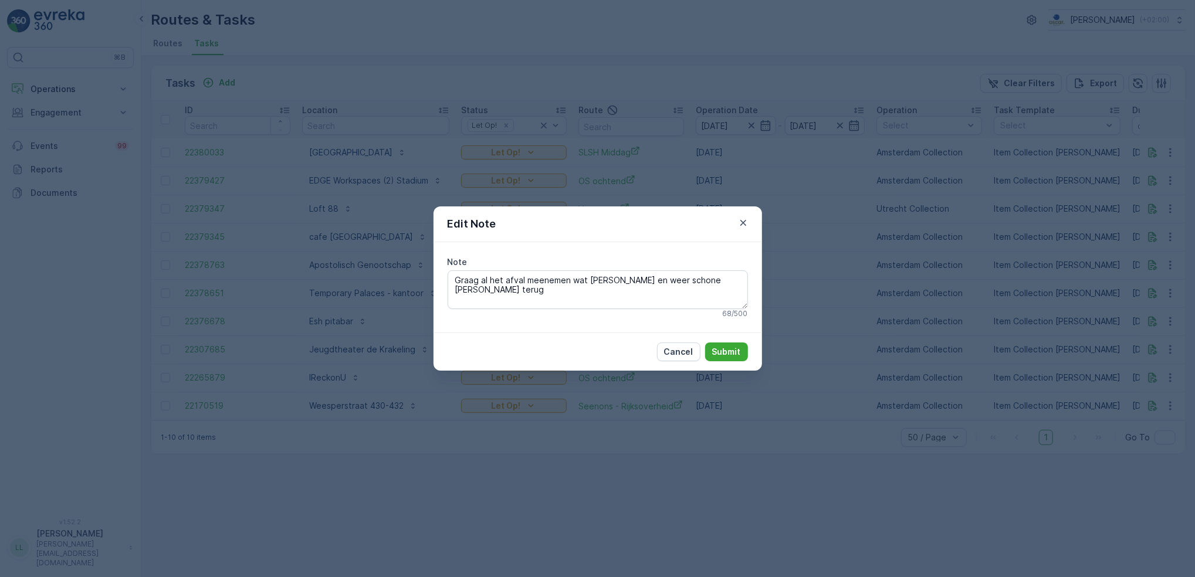
click at [839, 296] on div "Edit Note Note Graag al het afval meenemen wat er staat en weer schone bakken t…" at bounding box center [597, 288] width 1195 height 577
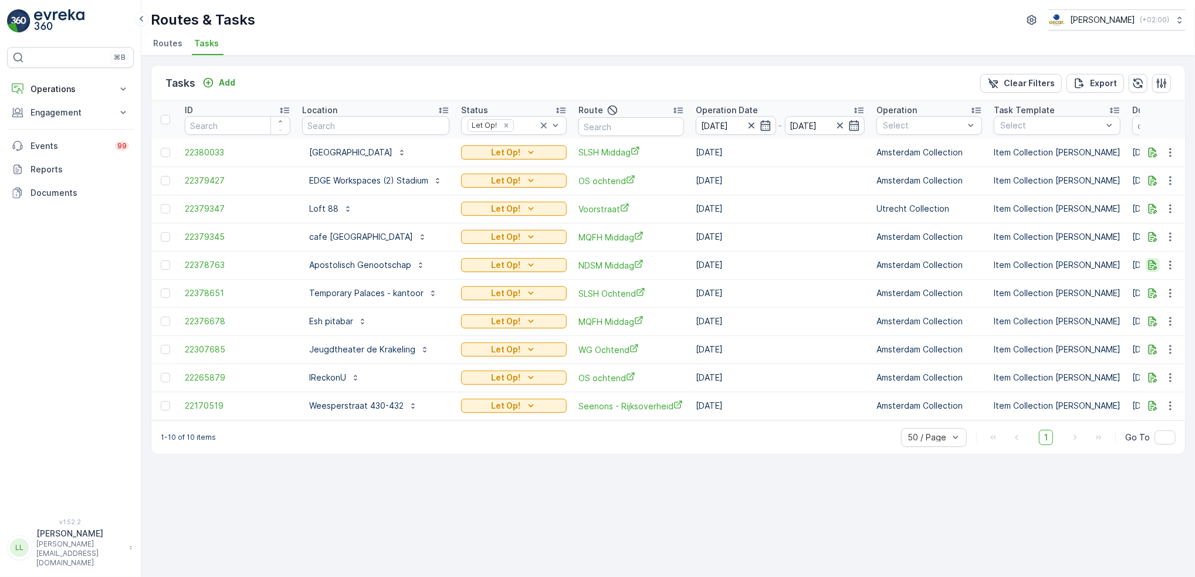
click at [1154, 264] on icon "button" at bounding box center [1152, 265] width 12 height 12
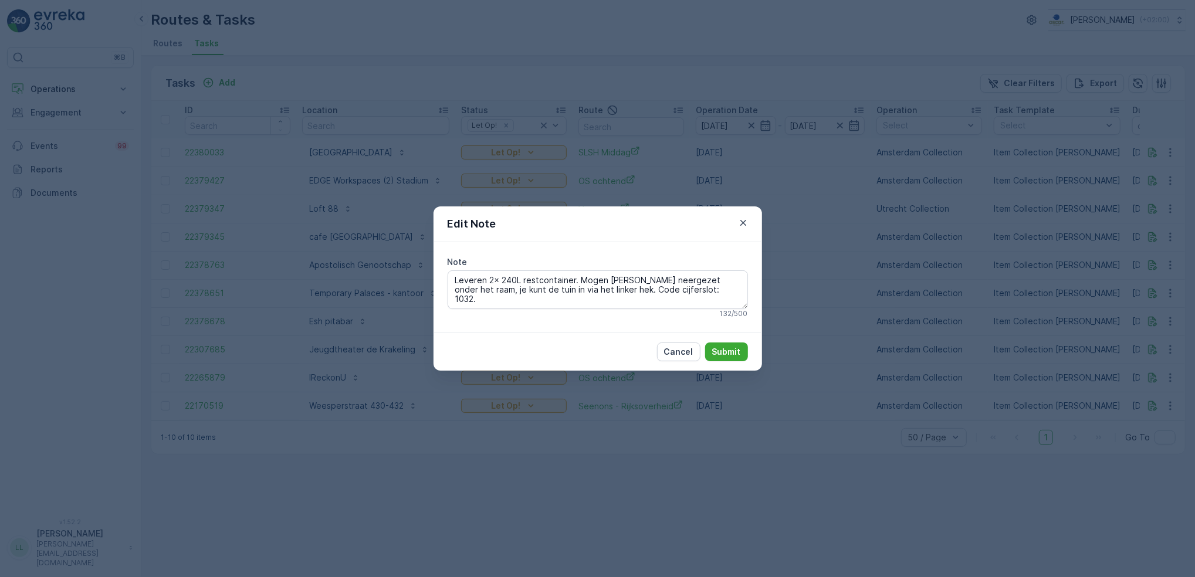
click at [845, 262] on div "Edit Note Note Leveren 2x 240L restcontainer. Mogen worden neergezet onder het …" at bounding box center [597, 288] width 1195 height 577
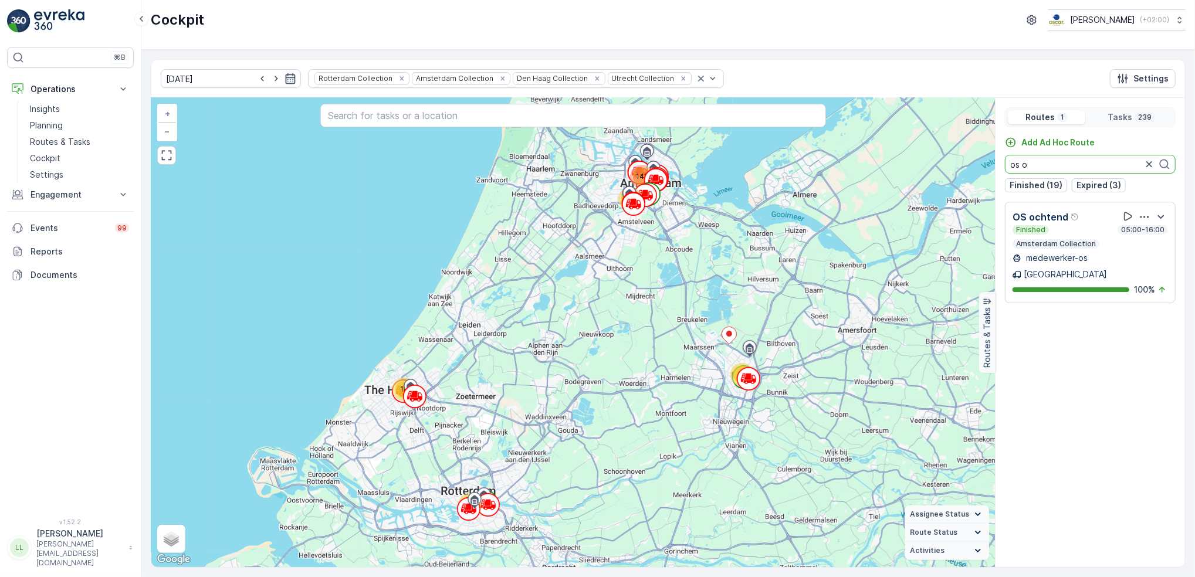
type input "os o"
click at [284, 78] on icon "button" at bounding box center [290, 79] width 12 height 12
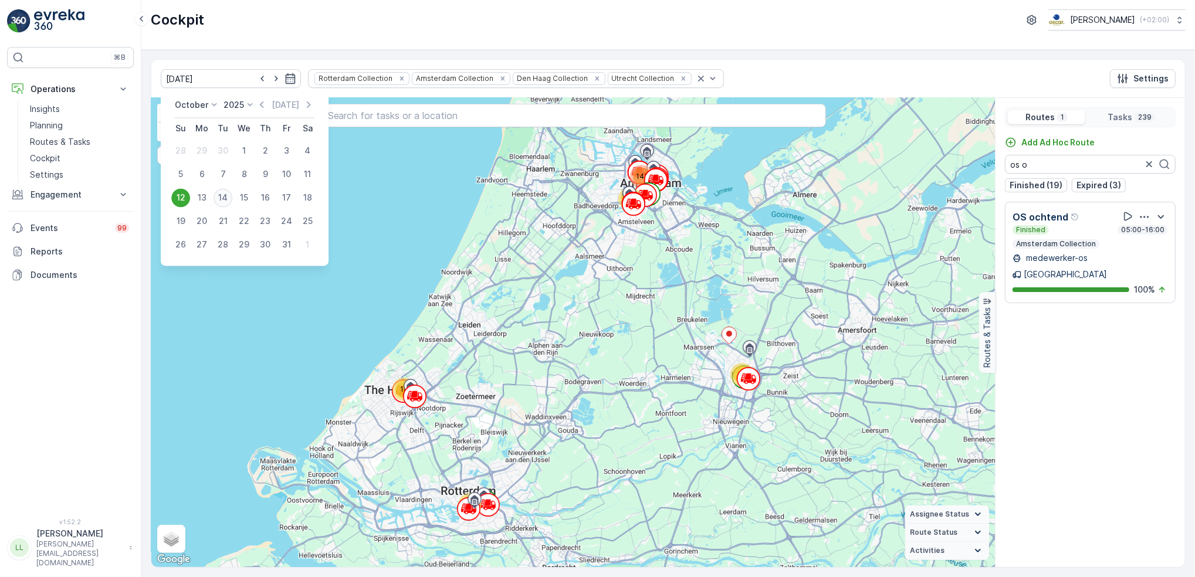
click at [218, 199] on div "14" at bounding box center [222, 198] width 19 height 19
type input "[DATE]"
click at [218, 199] on div "42 14 22 19 141 + − Satellite Roadmap Terrain Hybrid Leaflet Keyboard shortcuts…" at bounding box center [572, 332] width 843 height 469
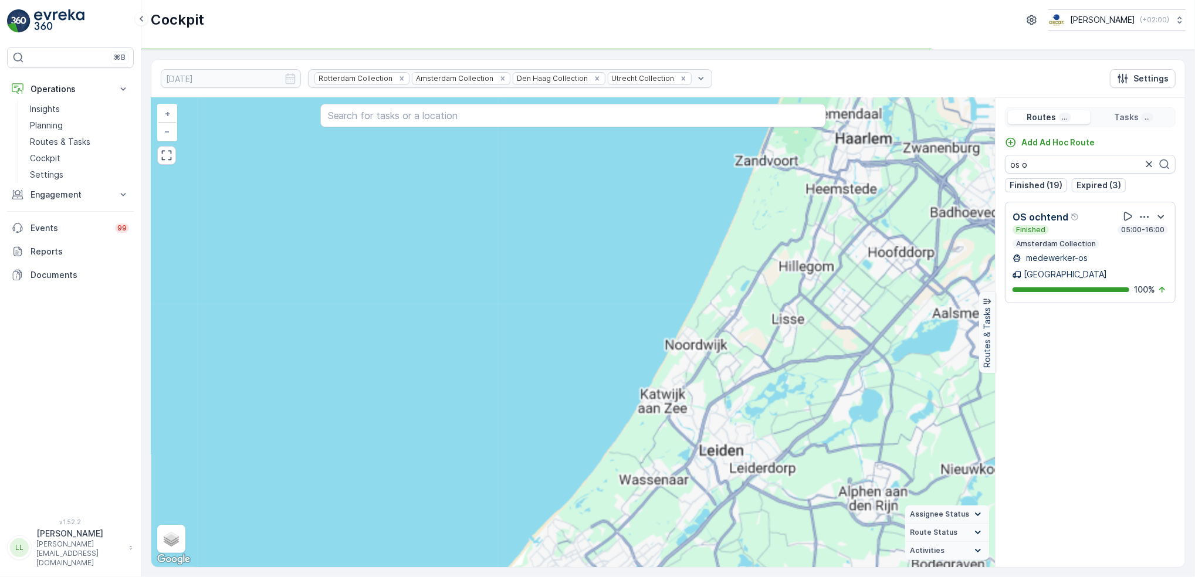
click at [218, 199] on div "42 14 22 19 141 + − Satellite Roadmap Terrain Hybrid Leaflet Keyboard shortcuts…" at bounding box center [572, 332] width 843 height 469
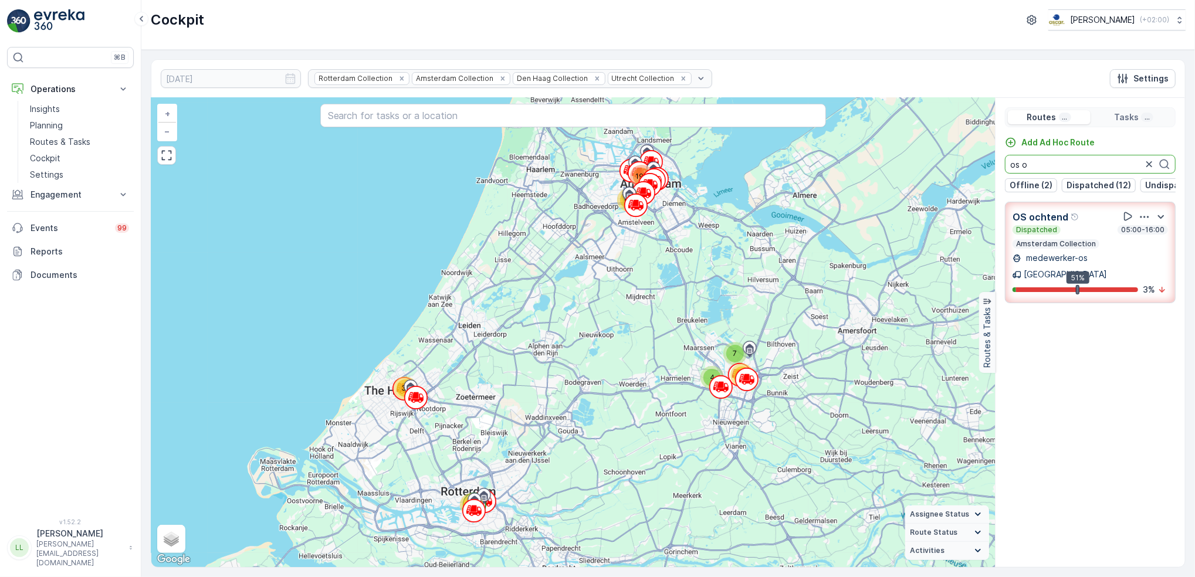
drag, startPoint x: 1044, startPoint y: 157, endPoint x: 991, endPoint y: 162, distance: 53.6
click at [991, 162] on div "31 4 7 65 39 64 190 + − Satellite Roadmap Terrain Hybrid Leaflet Keyboard short…" at bounding box center [667, 332] width 1033 height 469
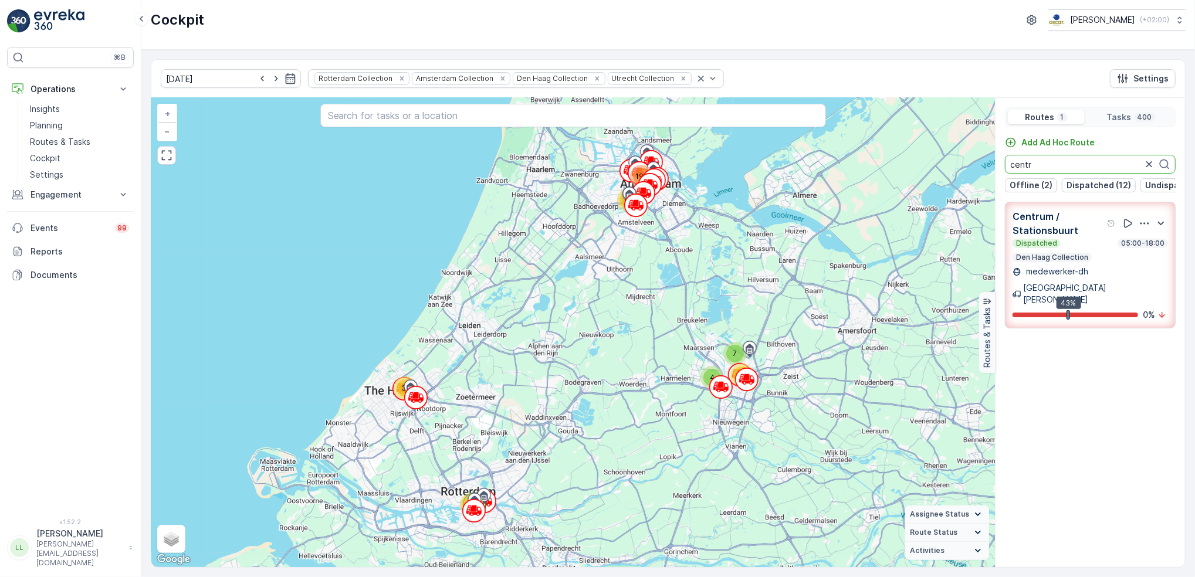
drag, startPoint x: 1015, startPoint y: 168, endPoint x: 996, endPoint y: 168, distance: 19.4
click at [996, 168] on div "Add Ad Hoc Route centr Offline (2) Dispatched (12) Undispatched (14) Upcoming (…" at bounding box center [1089, 165] width 189 height 56
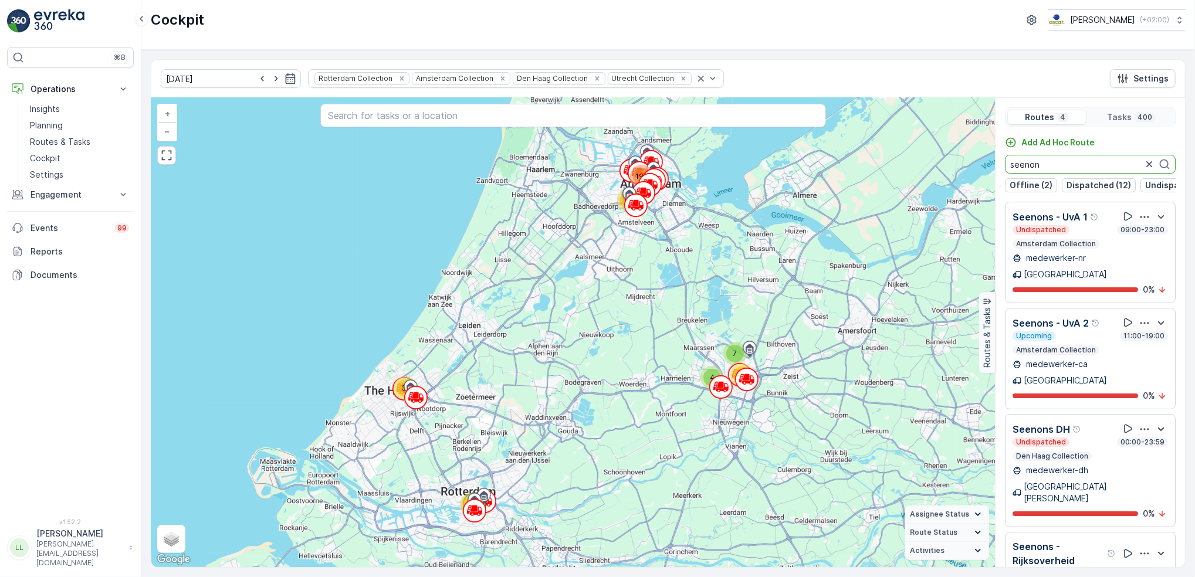
drag, startPoint x: 1033, startPoint y: 167, endPoint x: 978, endPoint y: 168, distance: 54.5
click at [978, 168] on div "31 4 7 65 39 64 190 + − Satellite Roadmap Terrain Hybrid Leaflet Keyboard short…" at bounding box center [667, 332] width 1033 height 469
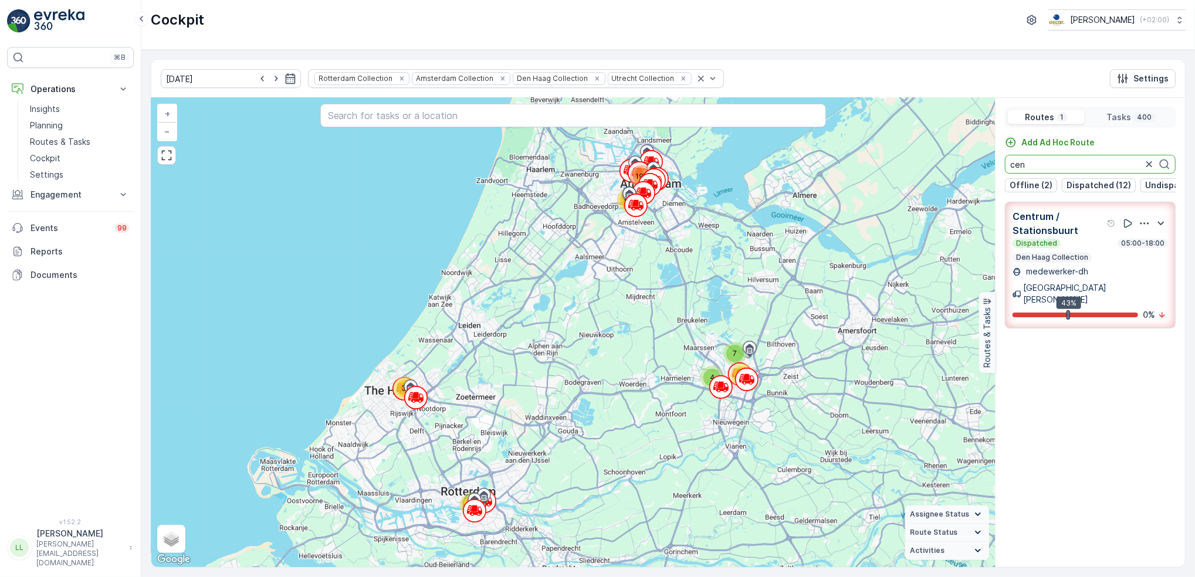
drag, startPoint x: 1031, startPoint y: 166, endPoint x: 996, endPoint y: 166, distance: 34.6
click at [996, 166] on div "Add Ad Hoc Route cen Offline (2) Dispatched (12) Undispatched (14) Upcoming (3)…" at bounding box center [1089, 165] width 189 height 56
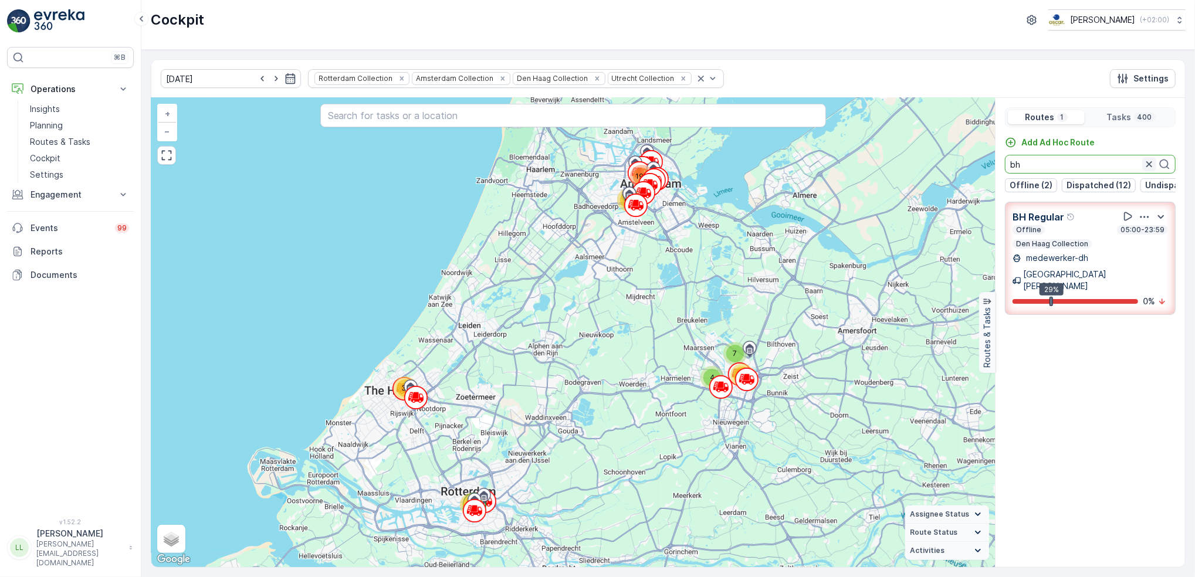
type input "bh"
click at [1150, 165] on icon "button" at bounding box center [1149, 164] width 12 height 12
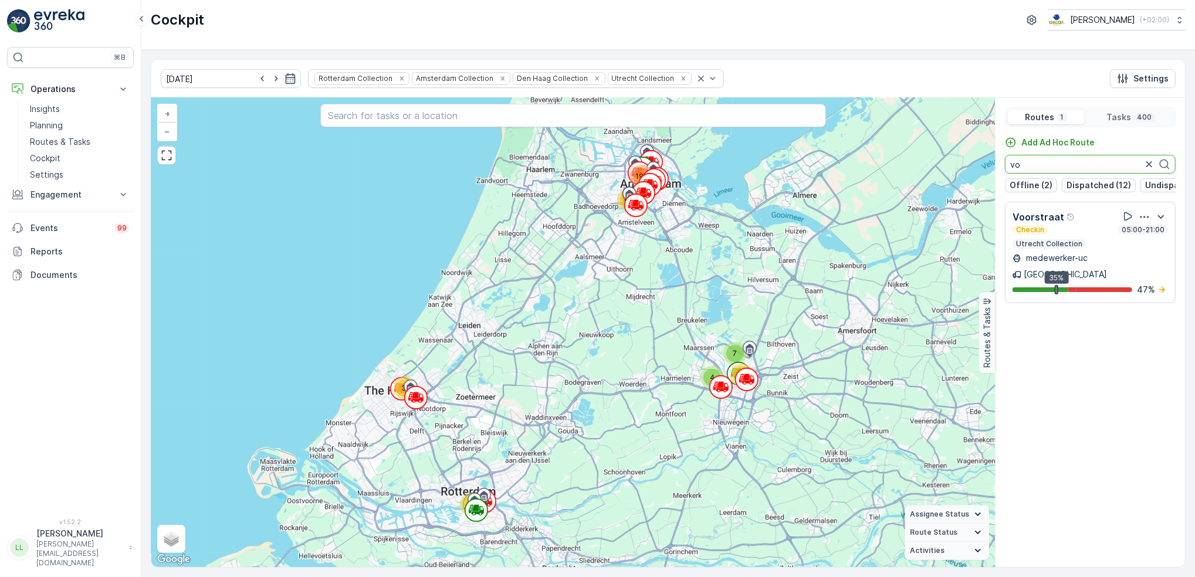
type input "v"
